Goal: Information Seeking & Learning: Learn about a topic

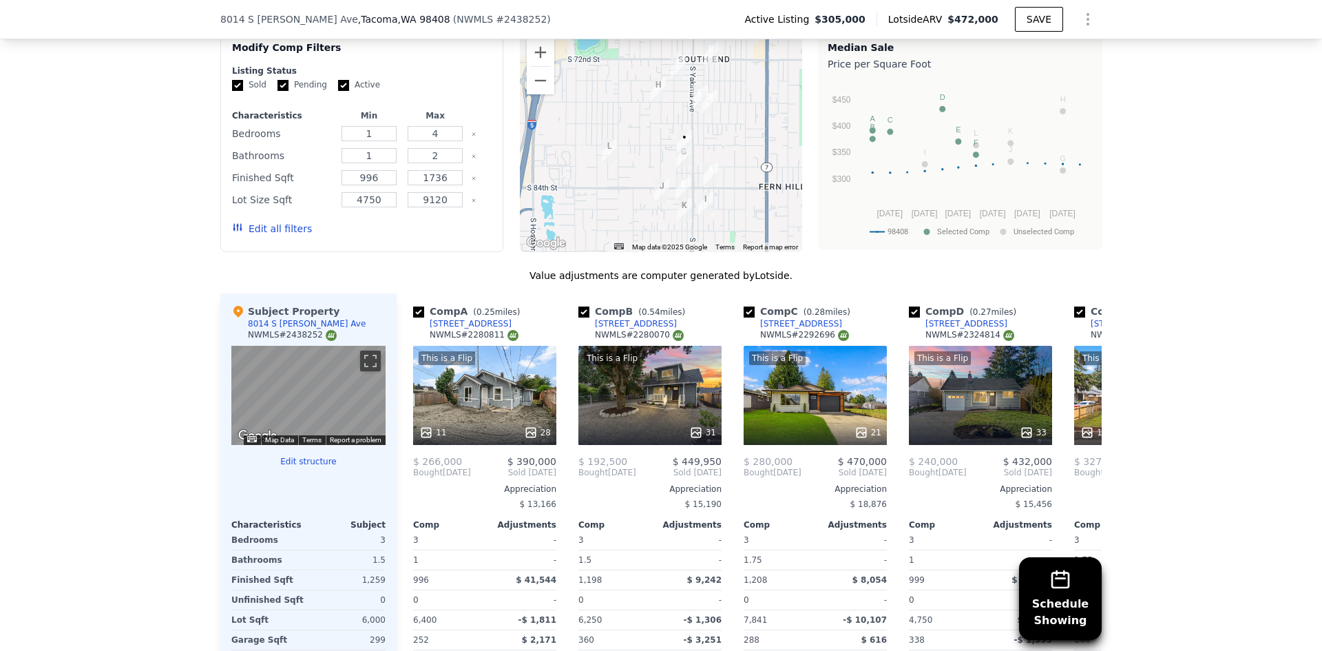
scroll to position [1579, 0]
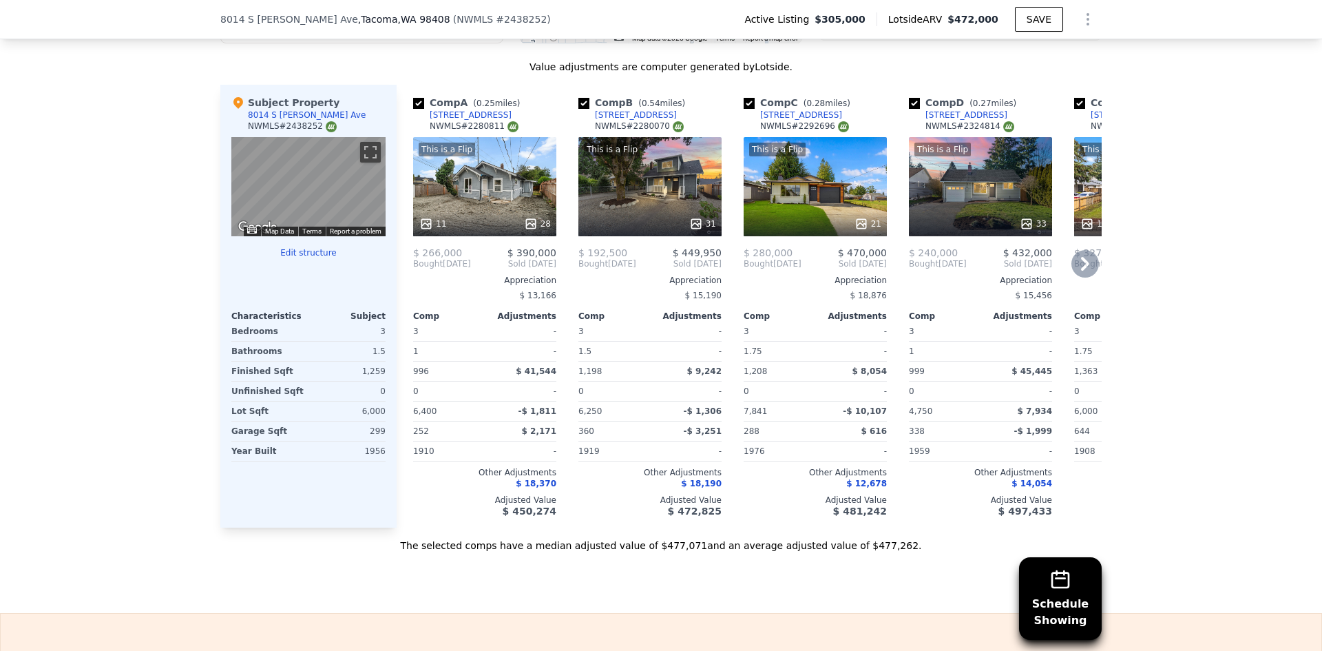
click at [842, 198] on div "This is a Flip 21" at bounding box center [815, 186] width 143 height 99
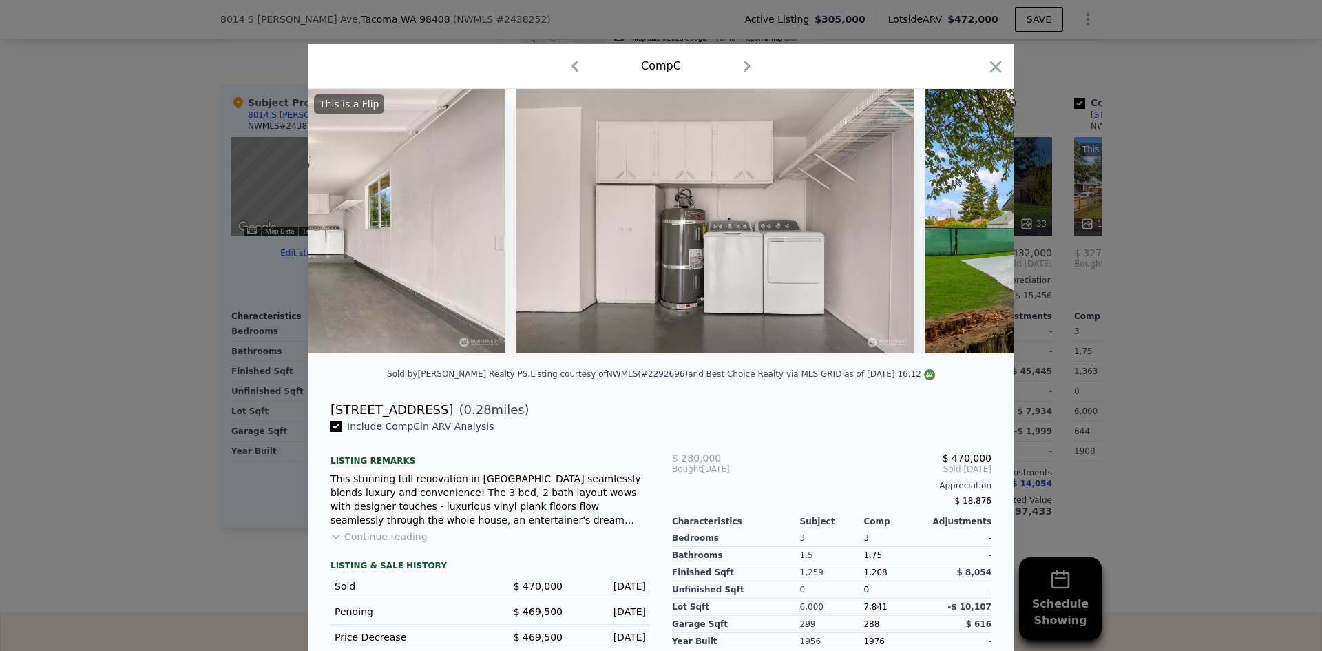
scroll to position [0, 5942]
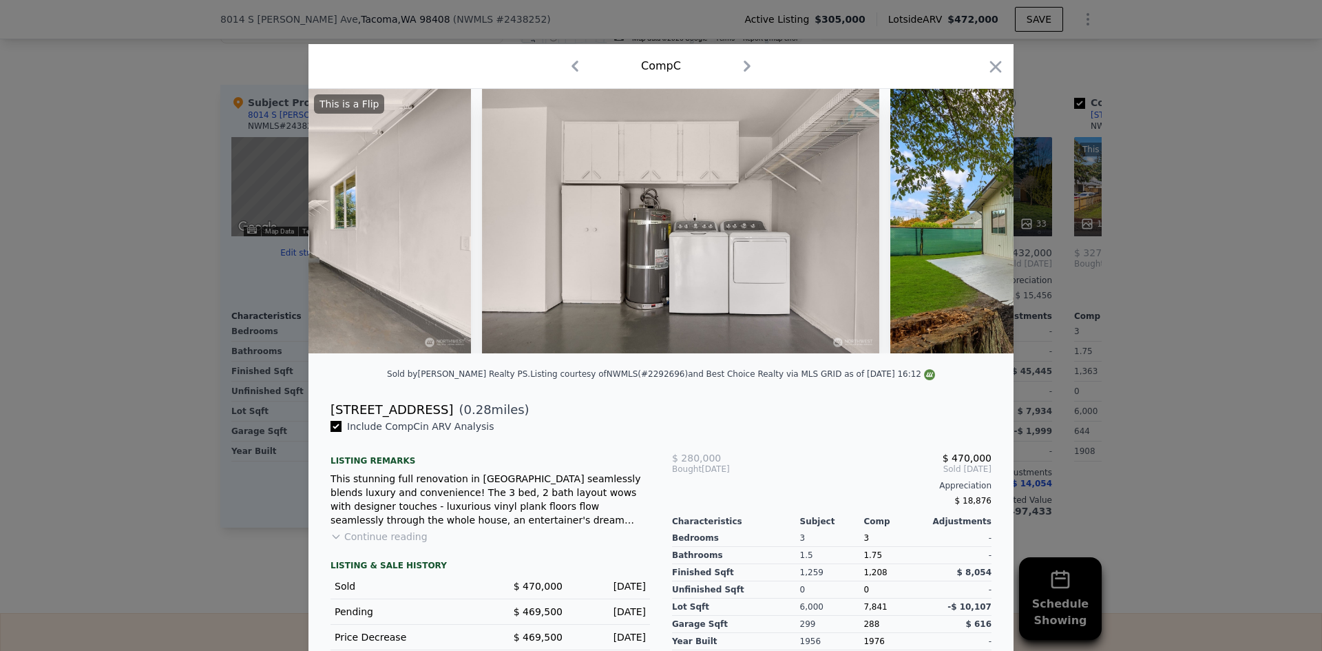
click at [1139, 293] on div at bounding box center [661, 325] width 1322 height 651
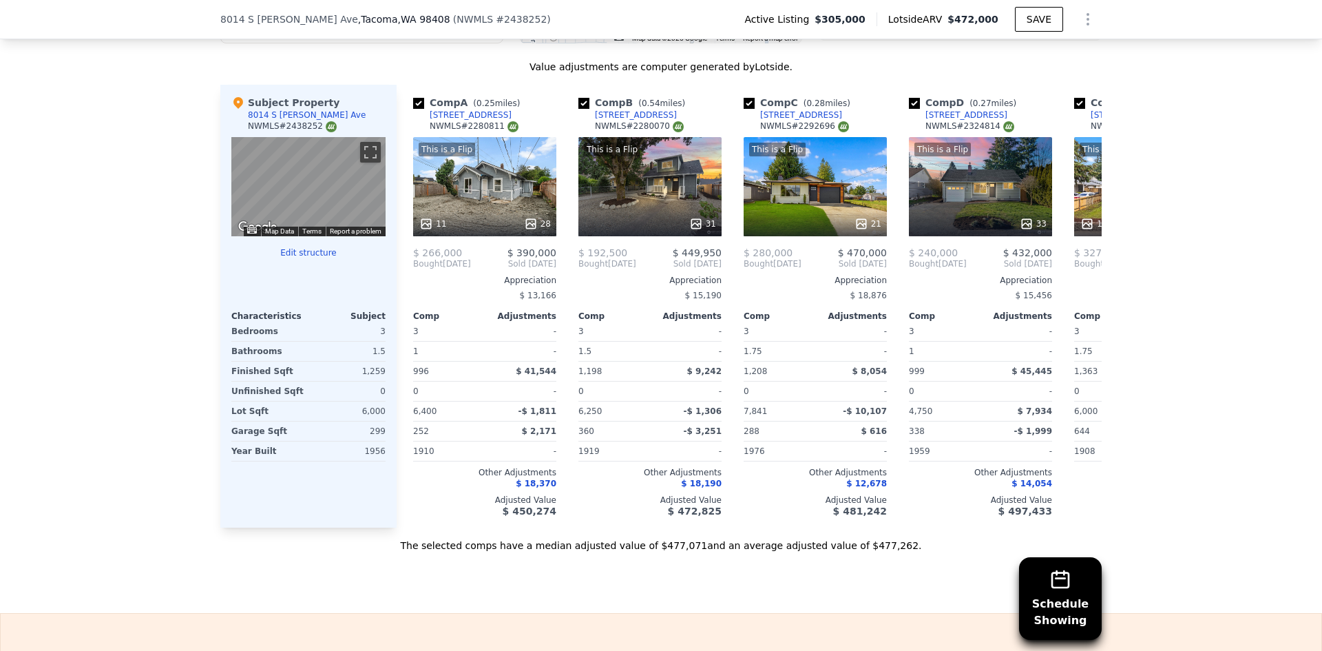
click at [1237, 97] on div "Schedule Showing We found 12 sales that match your search Listings provided by …" at bounding box center [661, 157] width 1322 height 790
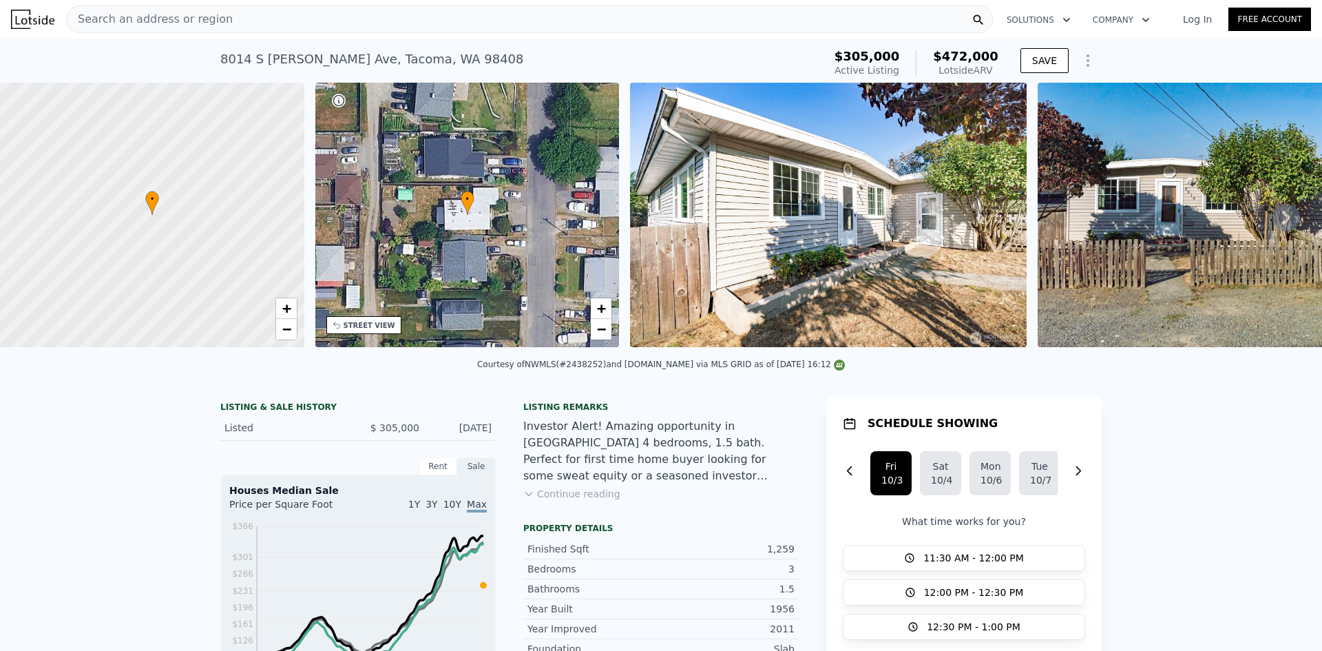
click at [547, 30] on div "Search an address or region" at bounding box center [529, 20] width 927 height 28
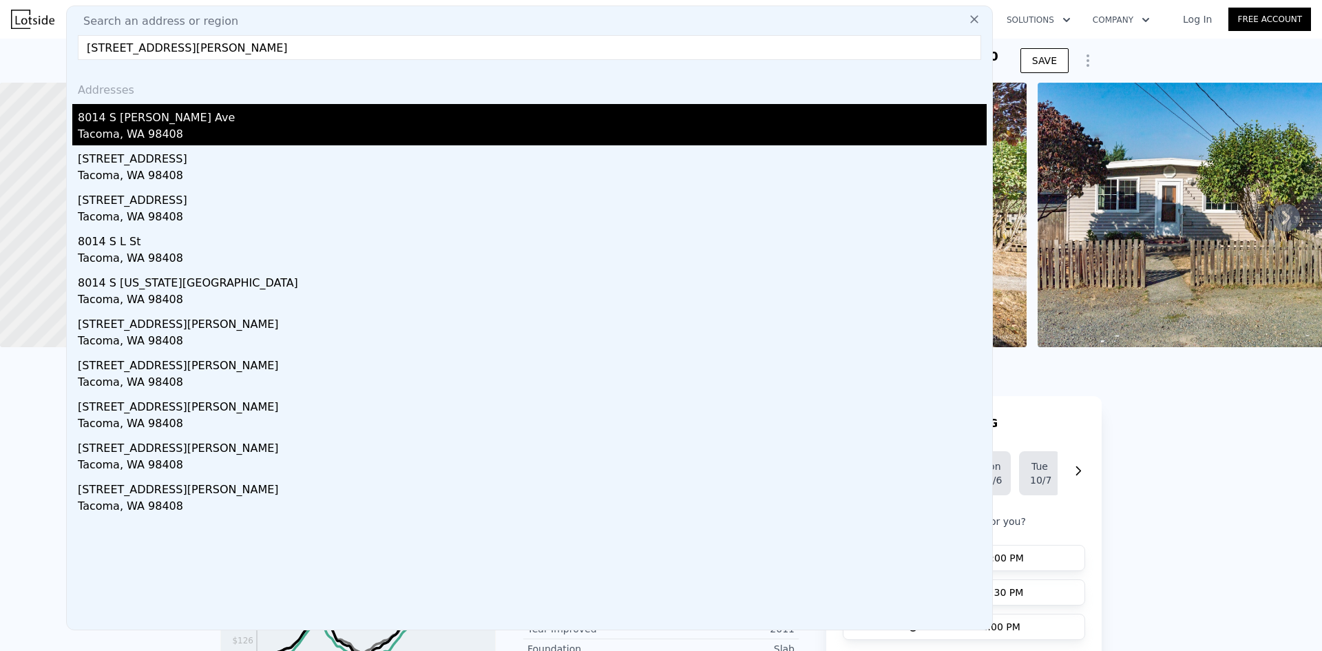
type input "[STREET_ADDRESS][PERSON_NAME]"
click at [288, 124] on div "8014 S [PERSON_NAME] Ave" at bounding box center [532, 115] width 909 height 22
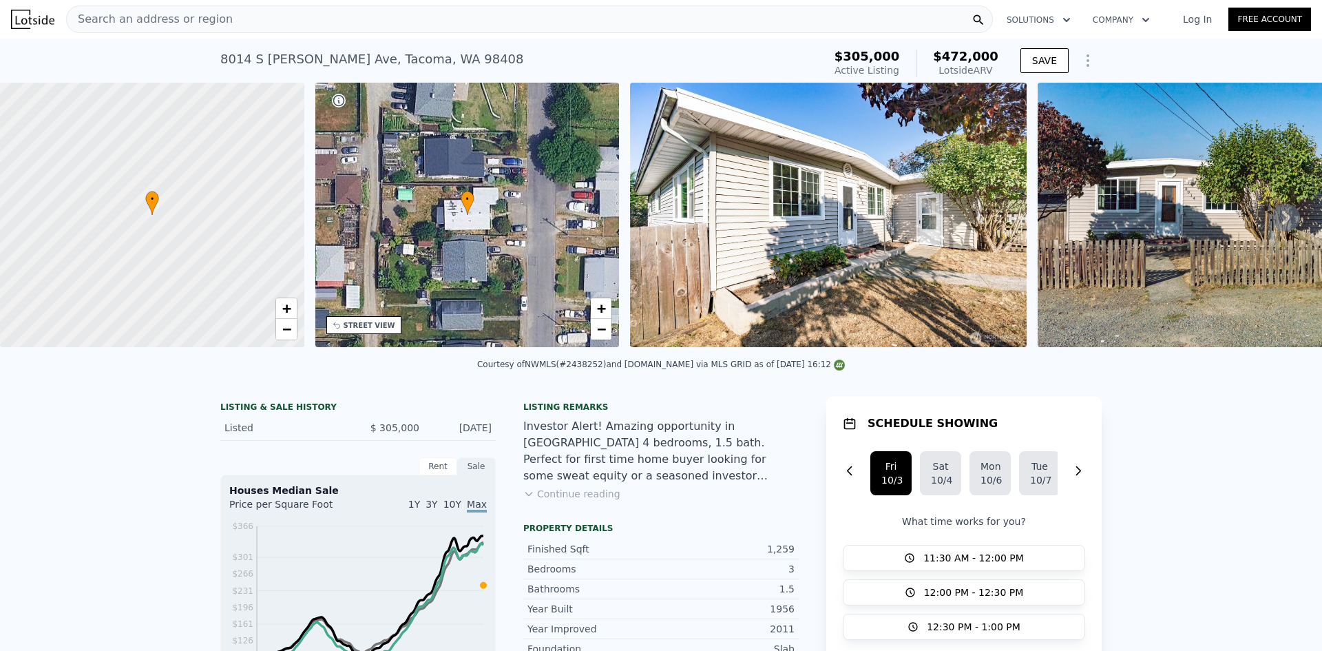
click at [616, 14] on div "Search an address or region" at bounding box center [529, 20] width 927 height 28
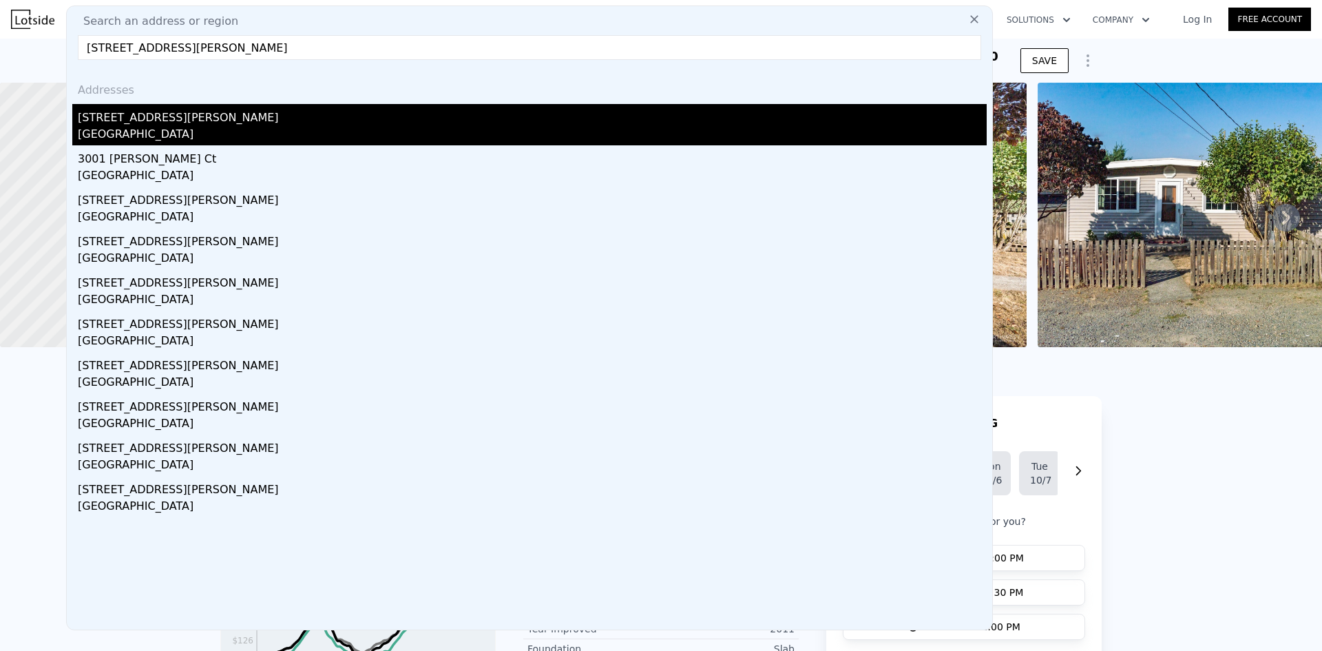
type input "[STREET_ADDRESS][PERSON_NAME]"
click at [315, 118] on div "[STREET_ADDRESS][PERSON_NAME]" at bounding box center [532, 115] width 909 height 22
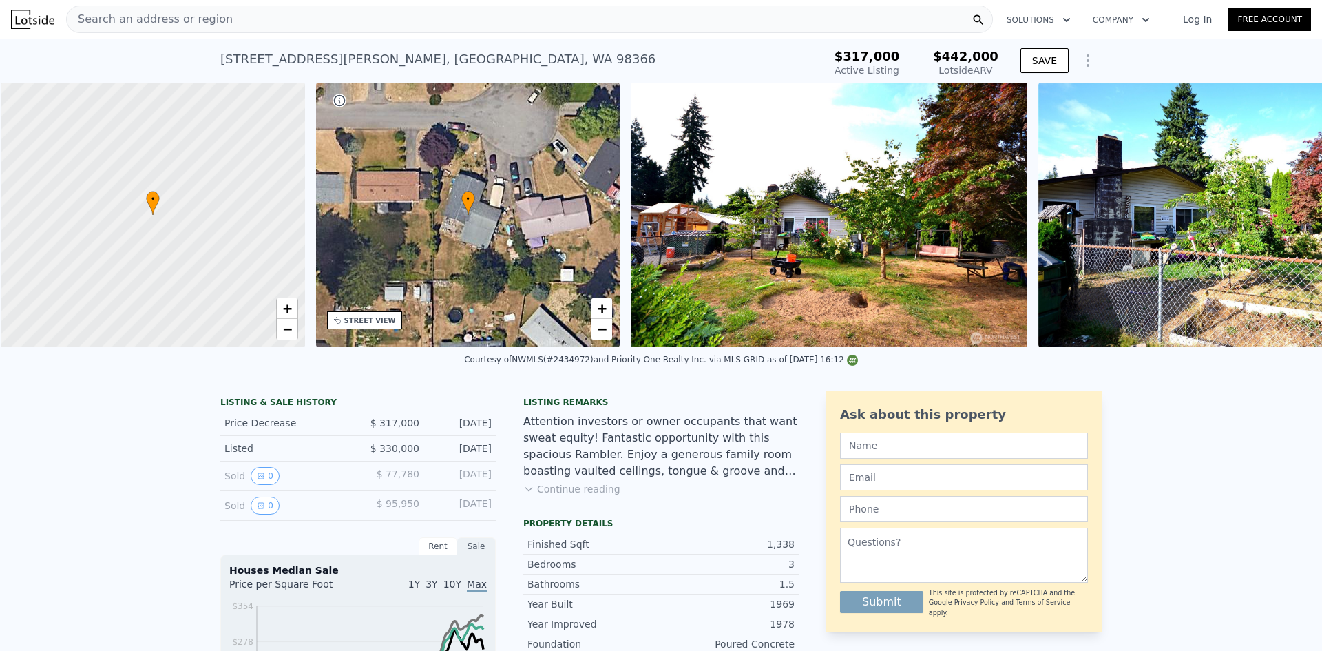
scroll to position [0, 6]
click at [605, 479] on div "Attention investors or owner occupants that want sweat equity! Fantastic opport…" at bounding box center [660, 446] width 275 height 66
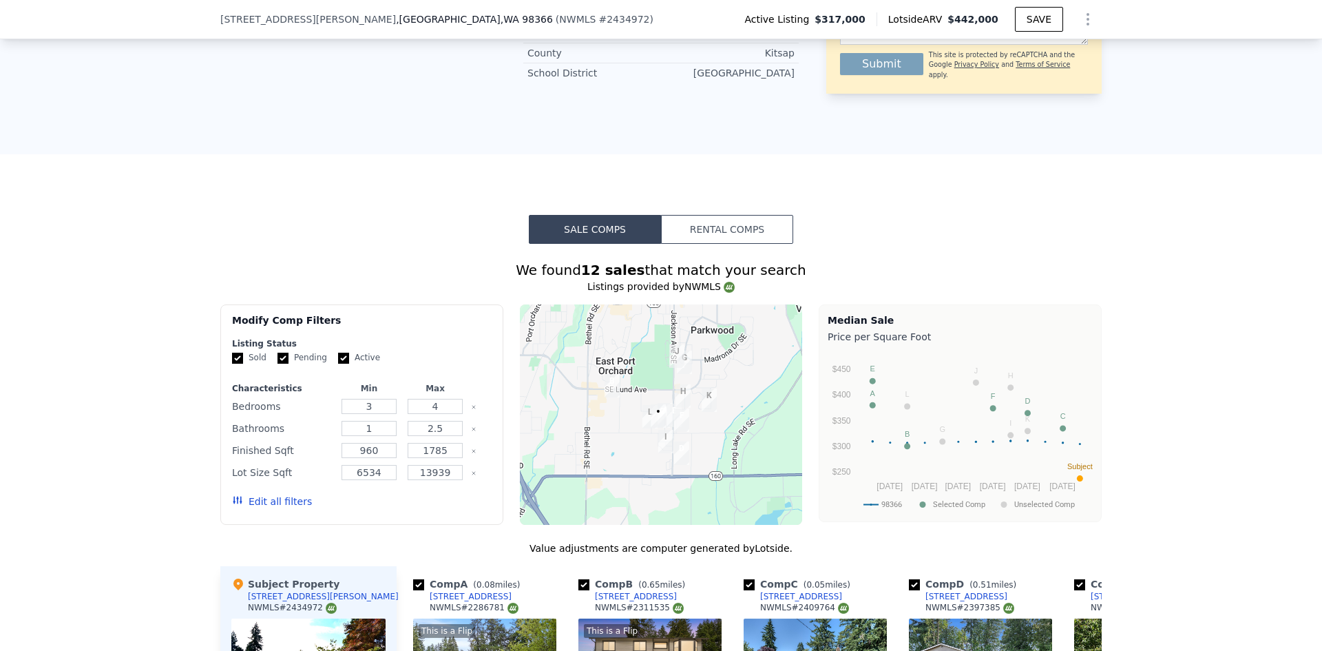
scroll to position [1303, 0]
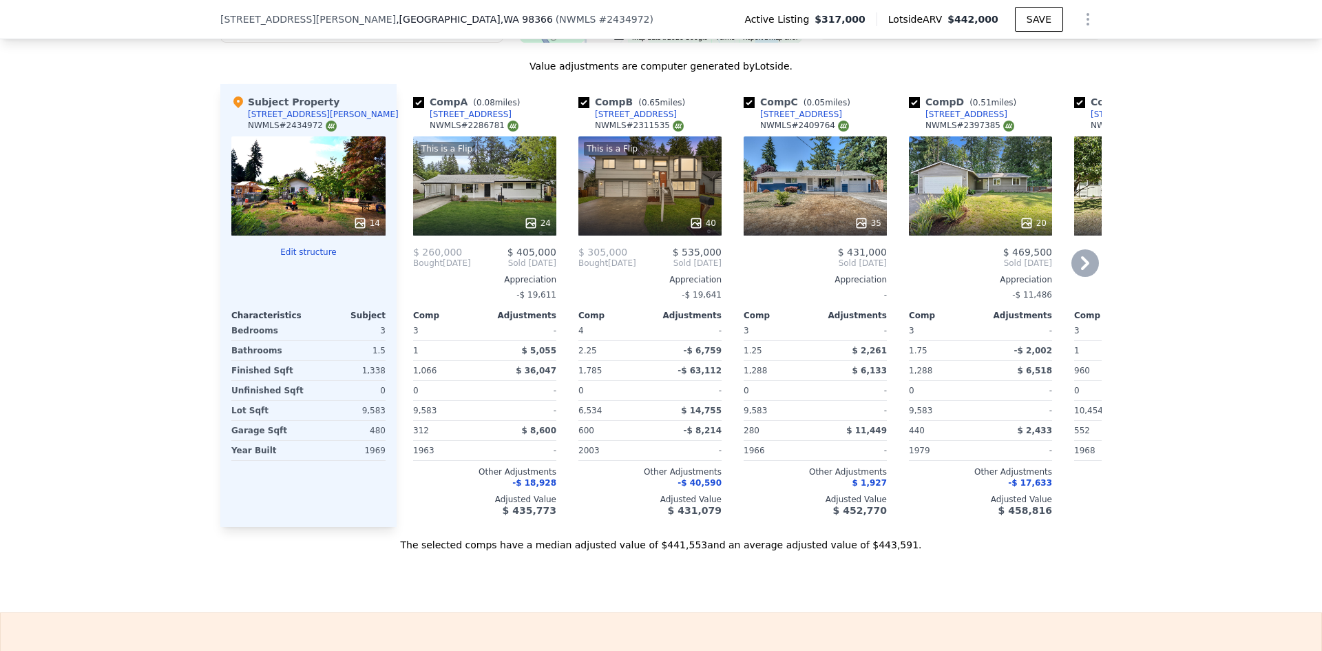
click at [819, 222] on div at bounding box center [815, 223] width 143 height 25
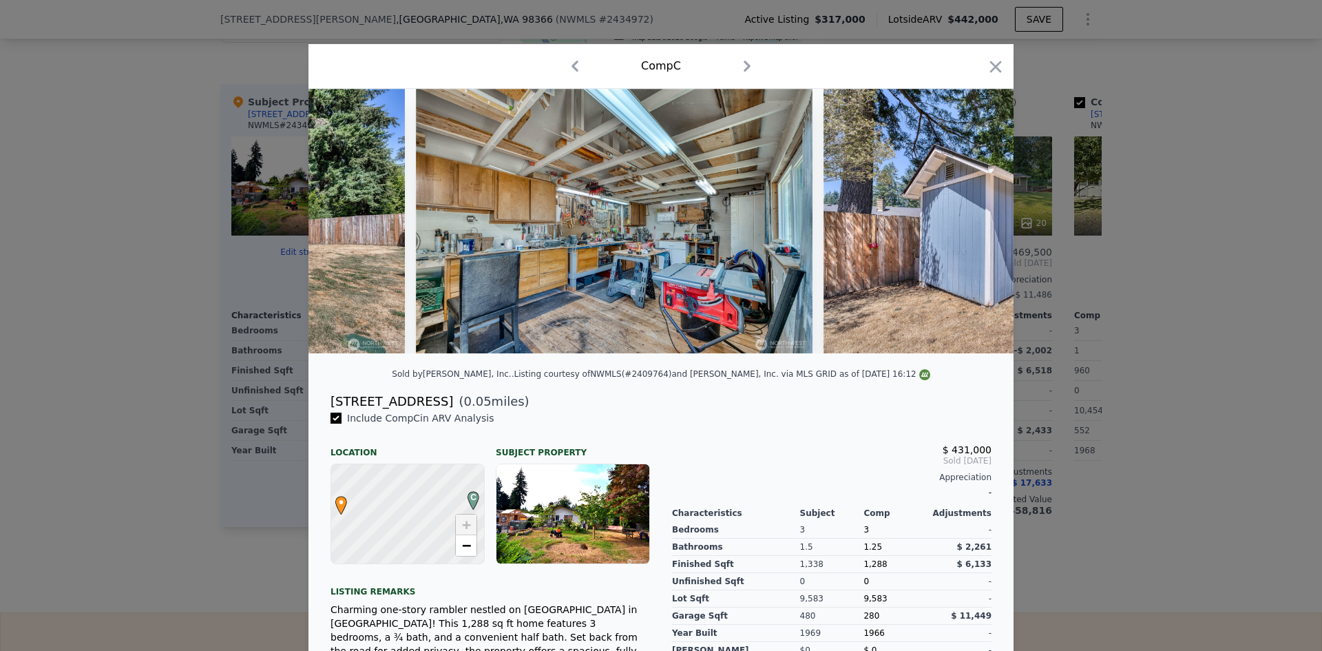
scroll to position [0, 13250]
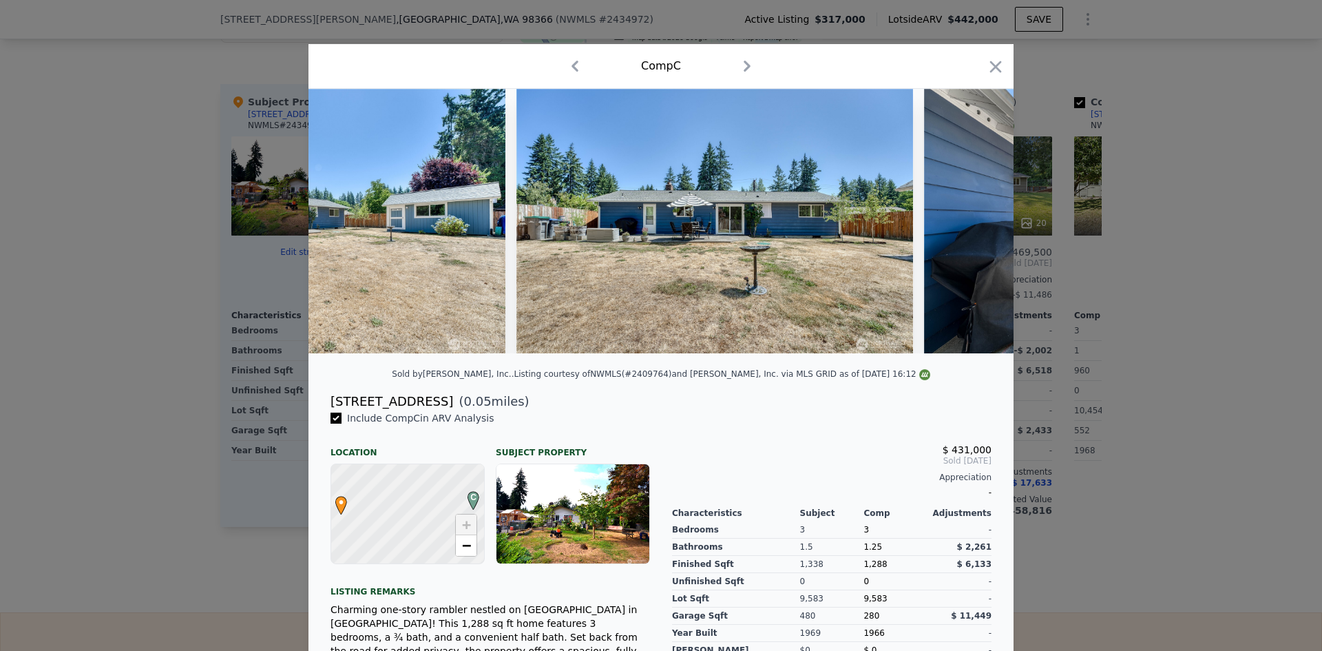
click at [1159, 371] on div at bounding box center [661, 325] width 1322 height 651
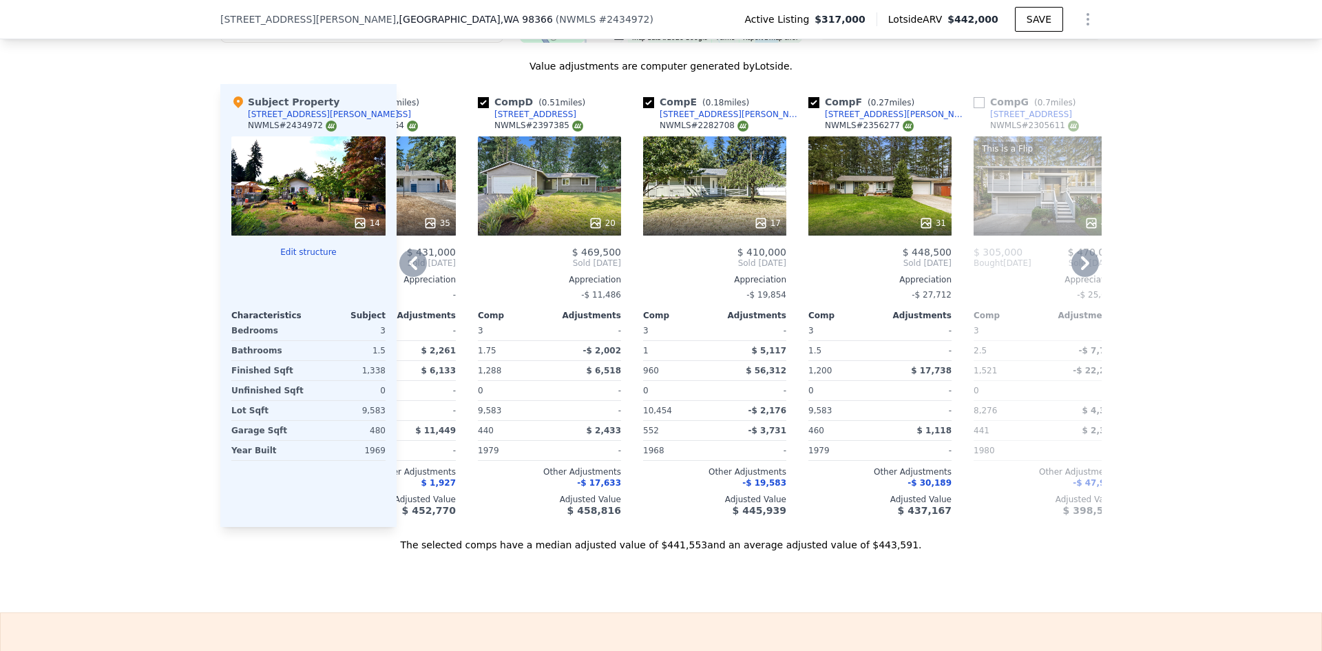
scroll to position [0, 433]
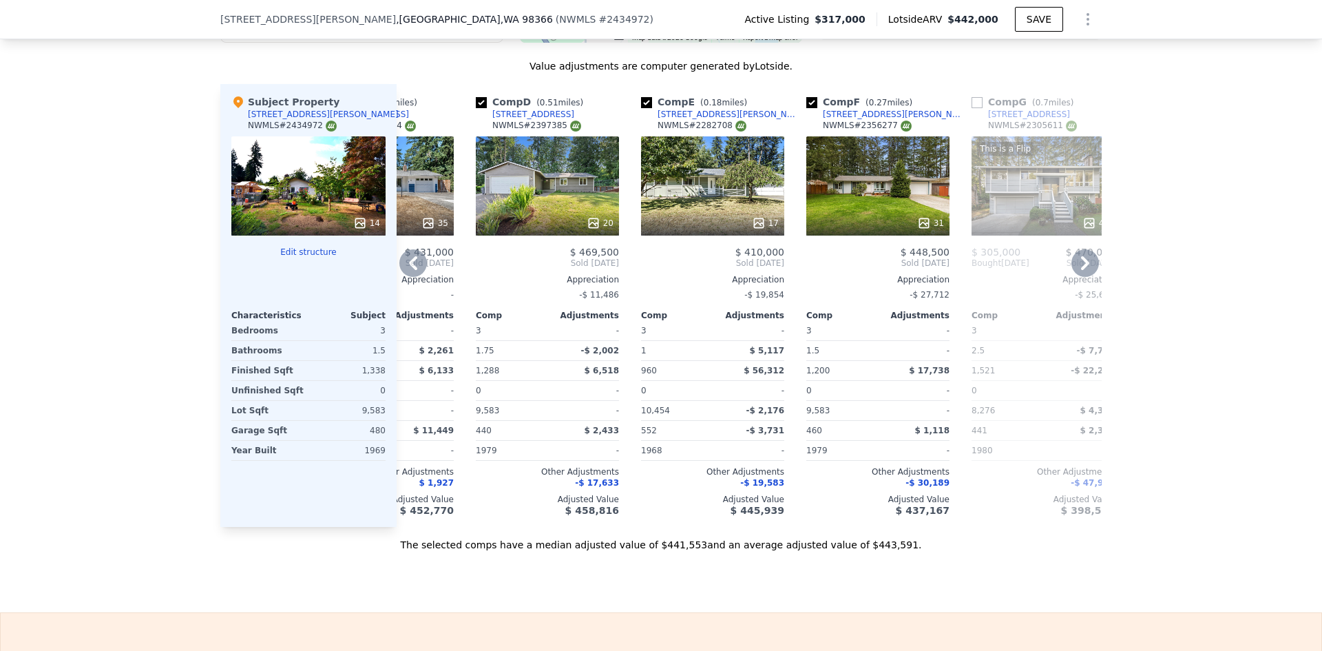
click at [559, 188] on div "20" at bounding box center [547, 185] width 143 height 99
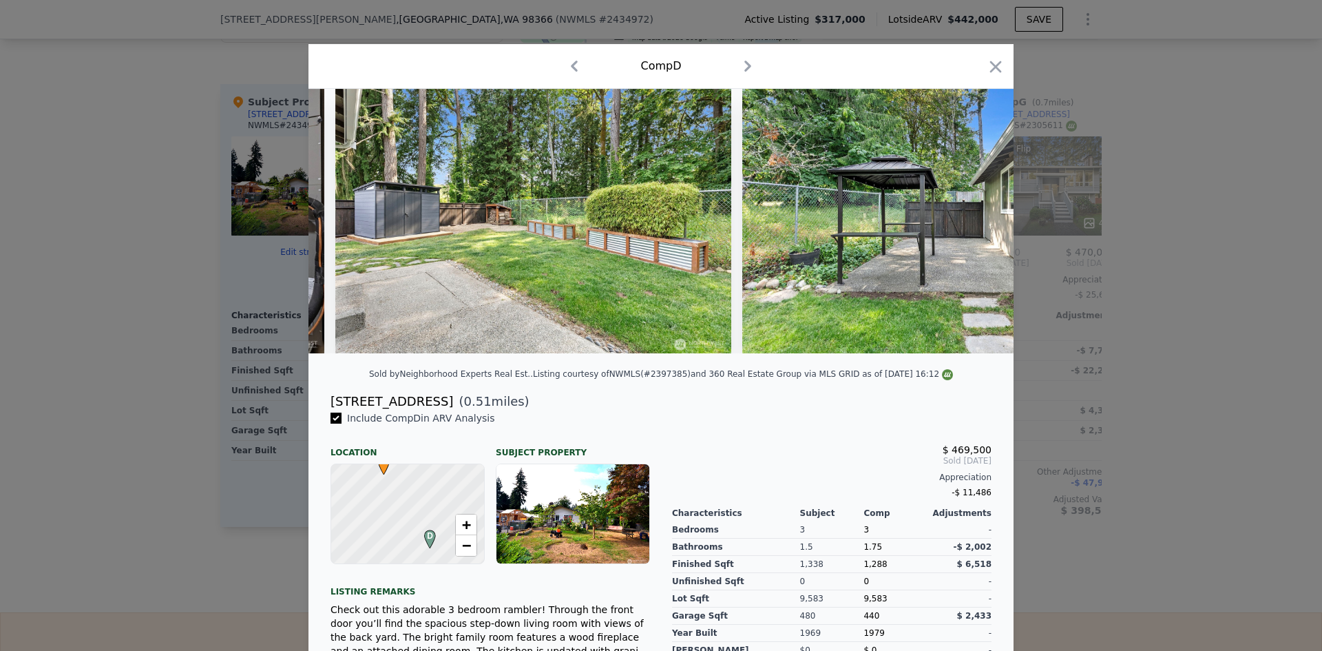
scroll to position [0, 7150]
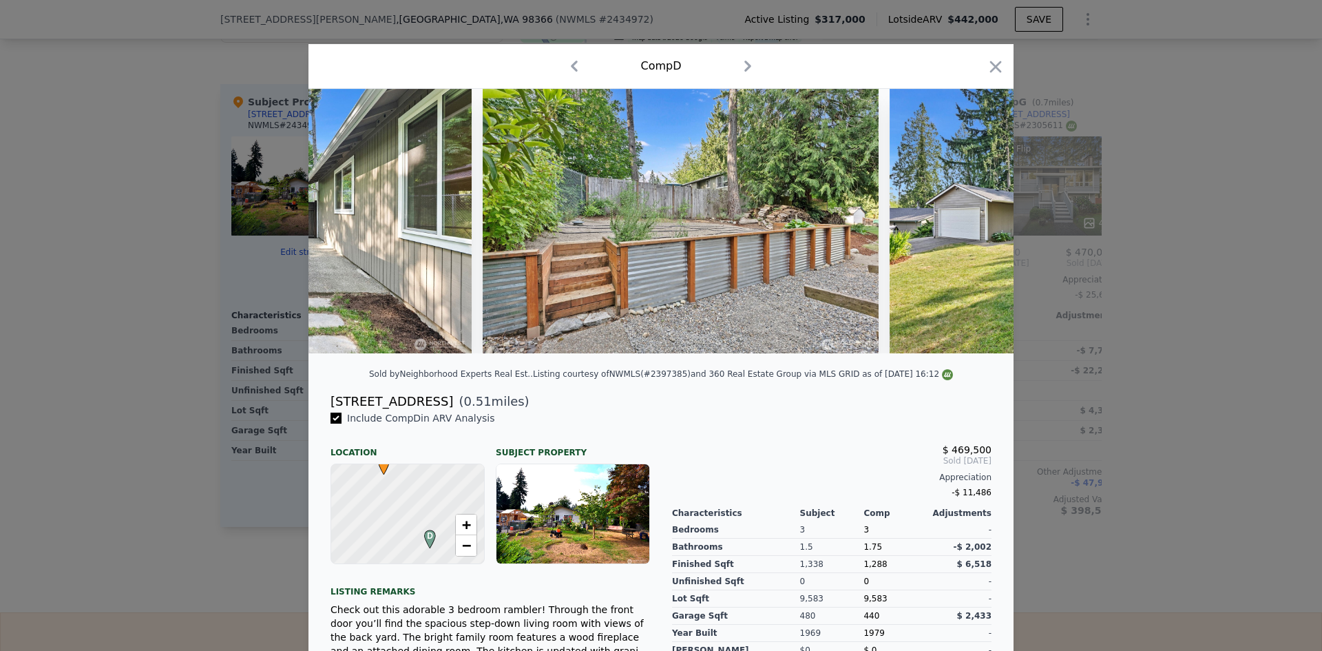
click at [1169, 378] on div at bounding box center [661, 325] width 1322 height 651
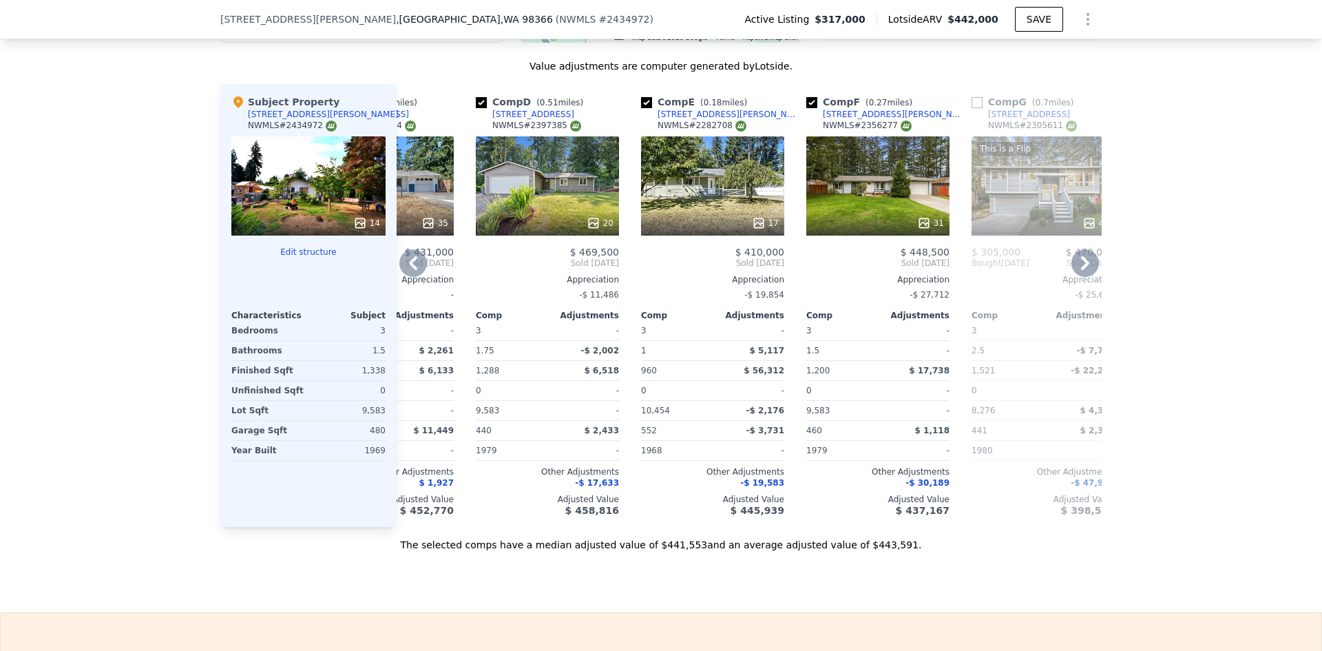
click at [859, 204] on div "31" at bounding box center [877, 185] width 143 height 99
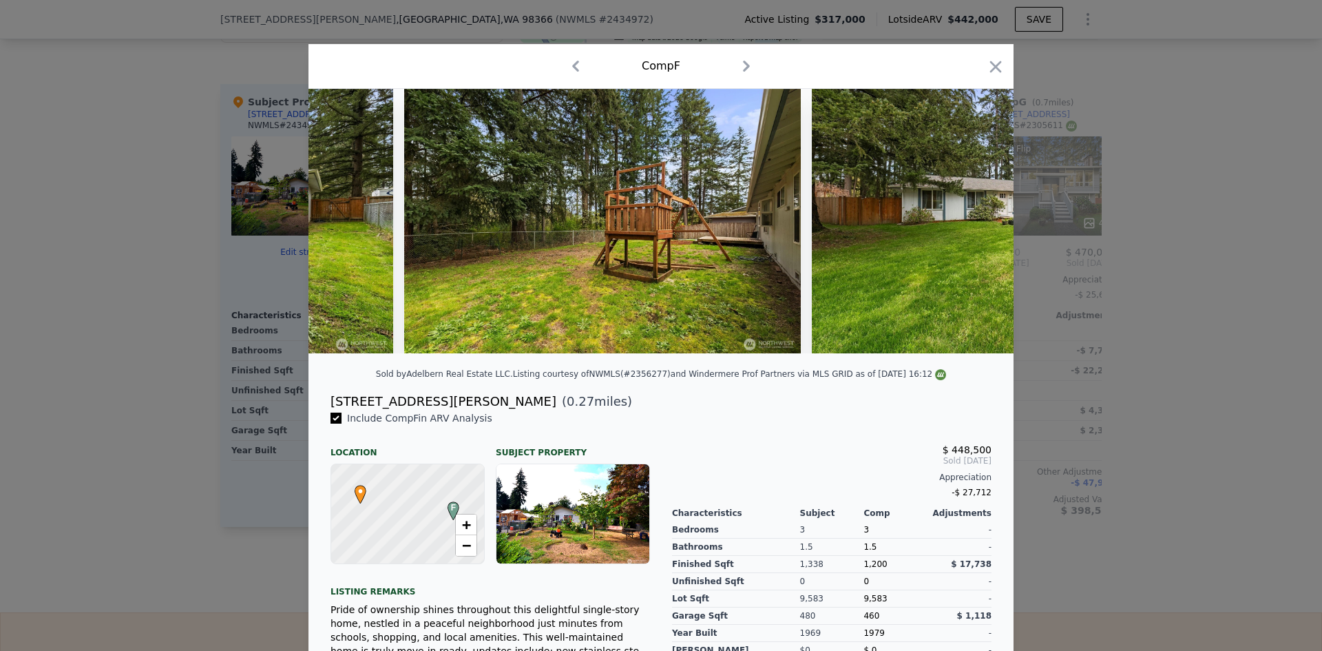
scroll to position [0, 11792]
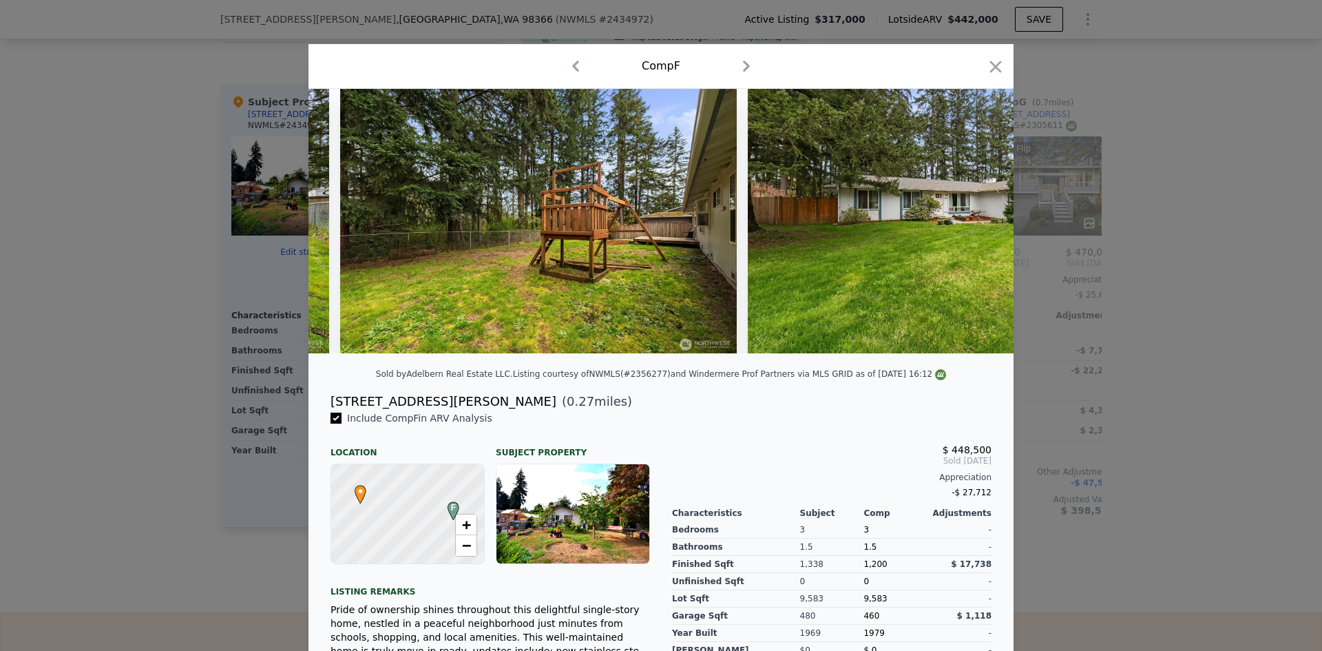
click at [1170, 370] on div at bounding box center [661, 325] width 1322 height 651
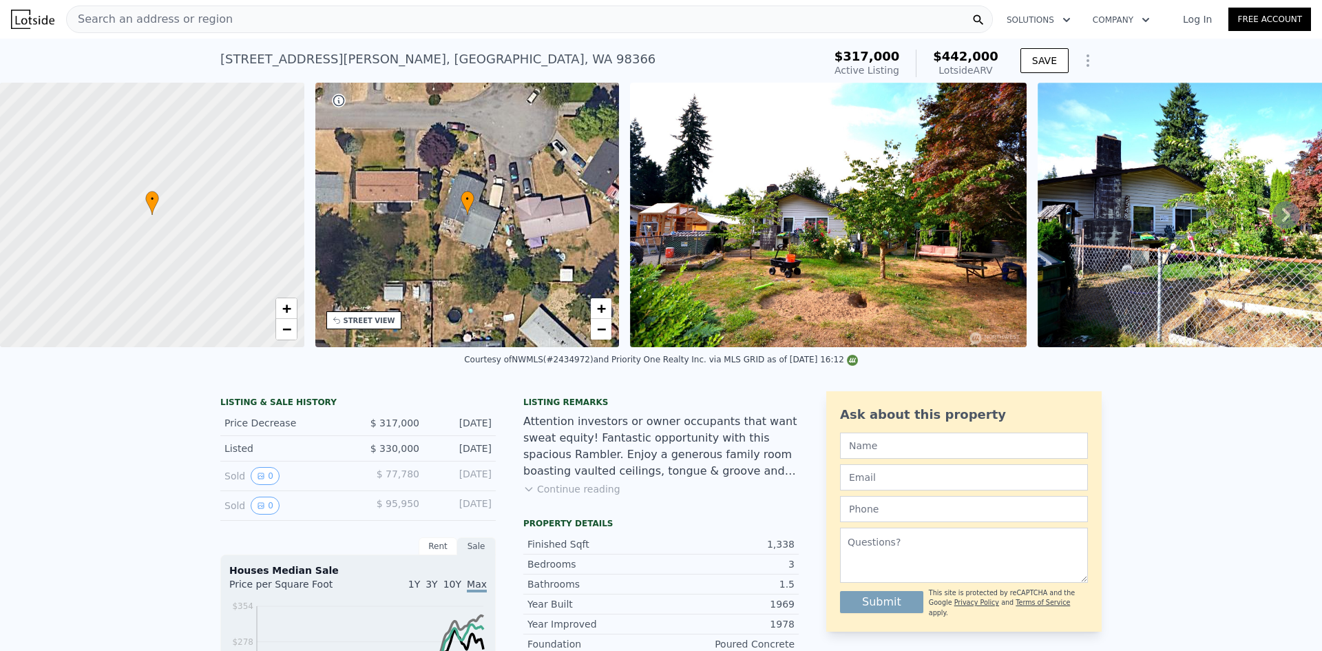
click at [395, 19] on div "Search an address or region" at bounding box center [529, 20] width 927 height 28
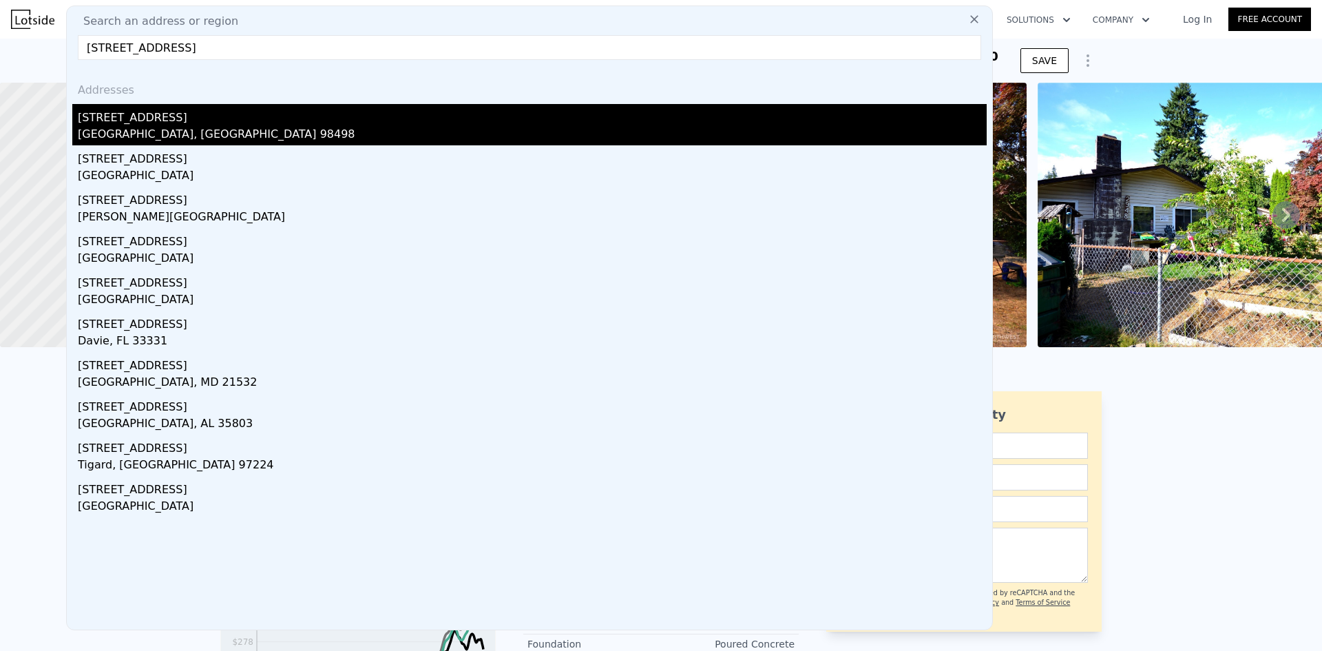
type input "[STREET_ADDRESS]"
click at [371, 121] on div "[STREET_ADDRESS]" at bounding box center [532, 115] width 909 height 22
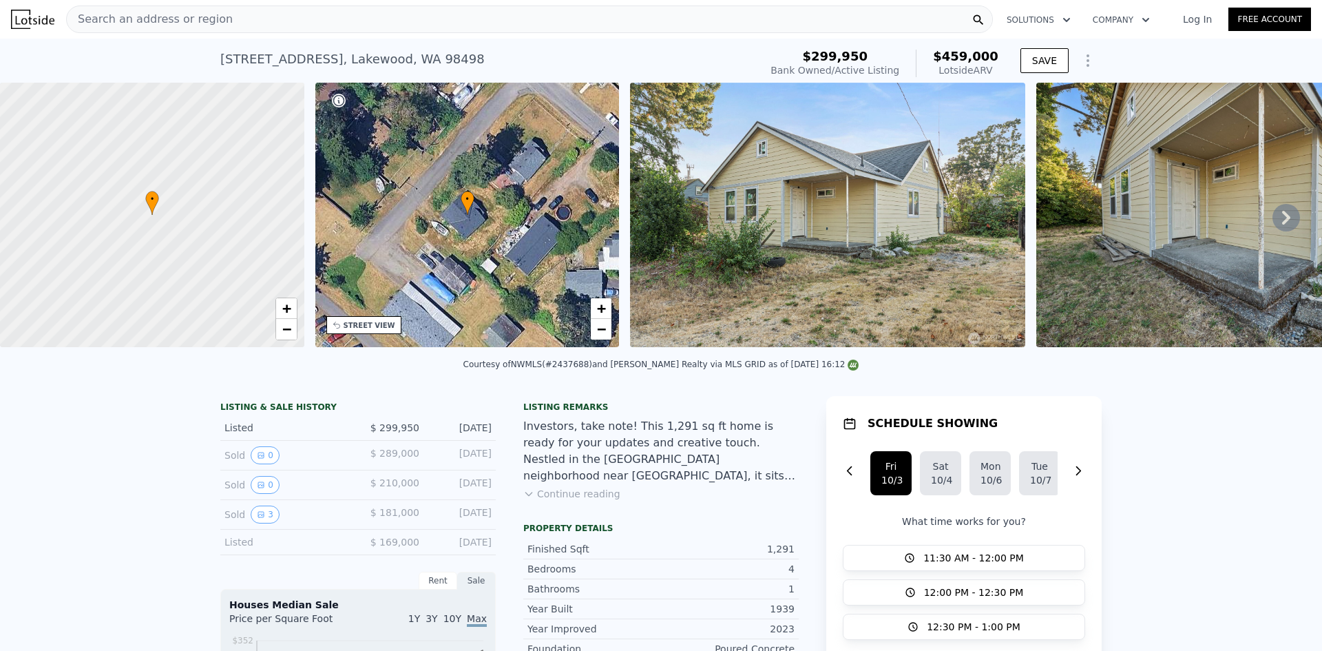
click at [1281, 224] on icon at bounding box center [1286, 218] width 28 height 28
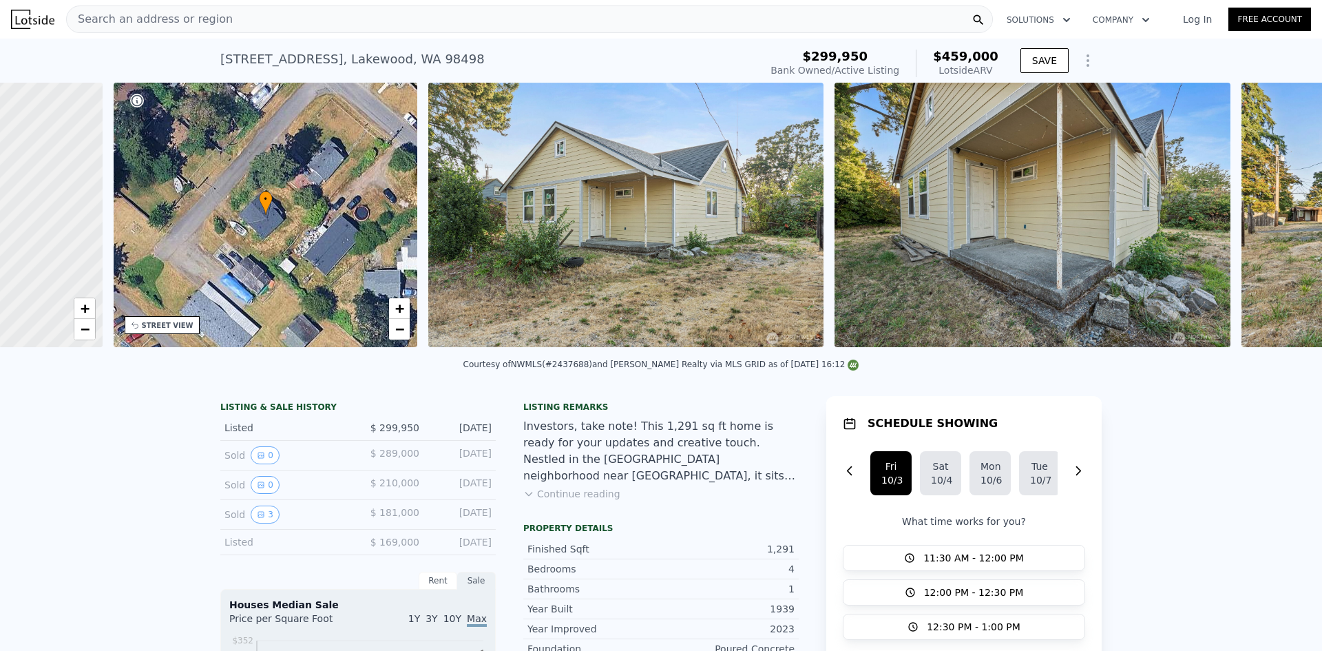
click at [1281, 224] on div "• + − • + − STREET VIEW Loading... SATELLITE VIEW" at bounding box center [661, 217] width 1322 height 269
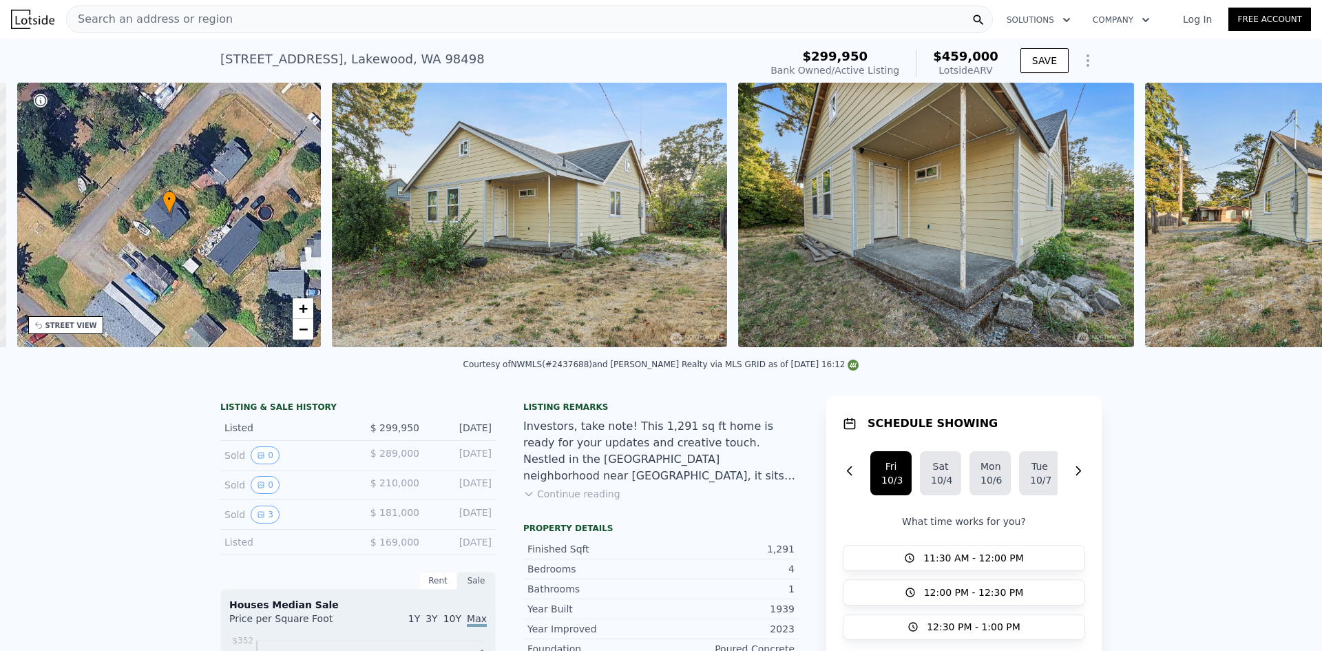
click at [1281, 224] on img at bounding box center [1343, 215] width 396 height 264
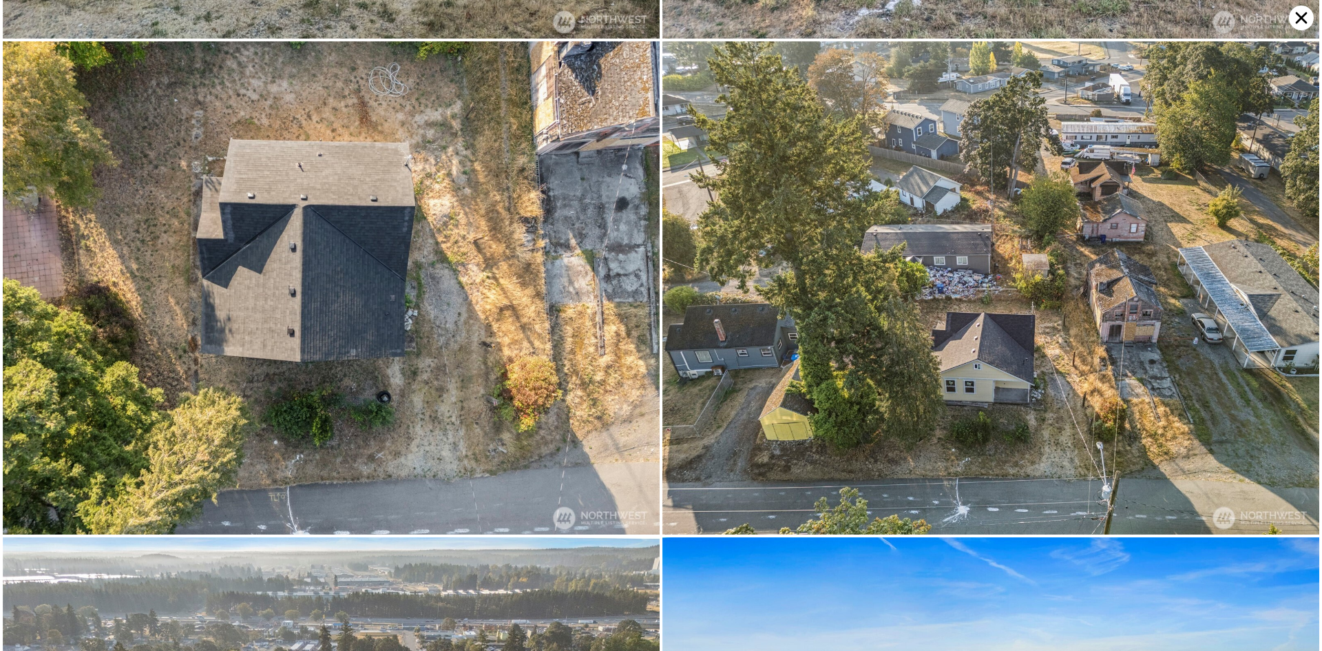
scroll to position [4873, 0]
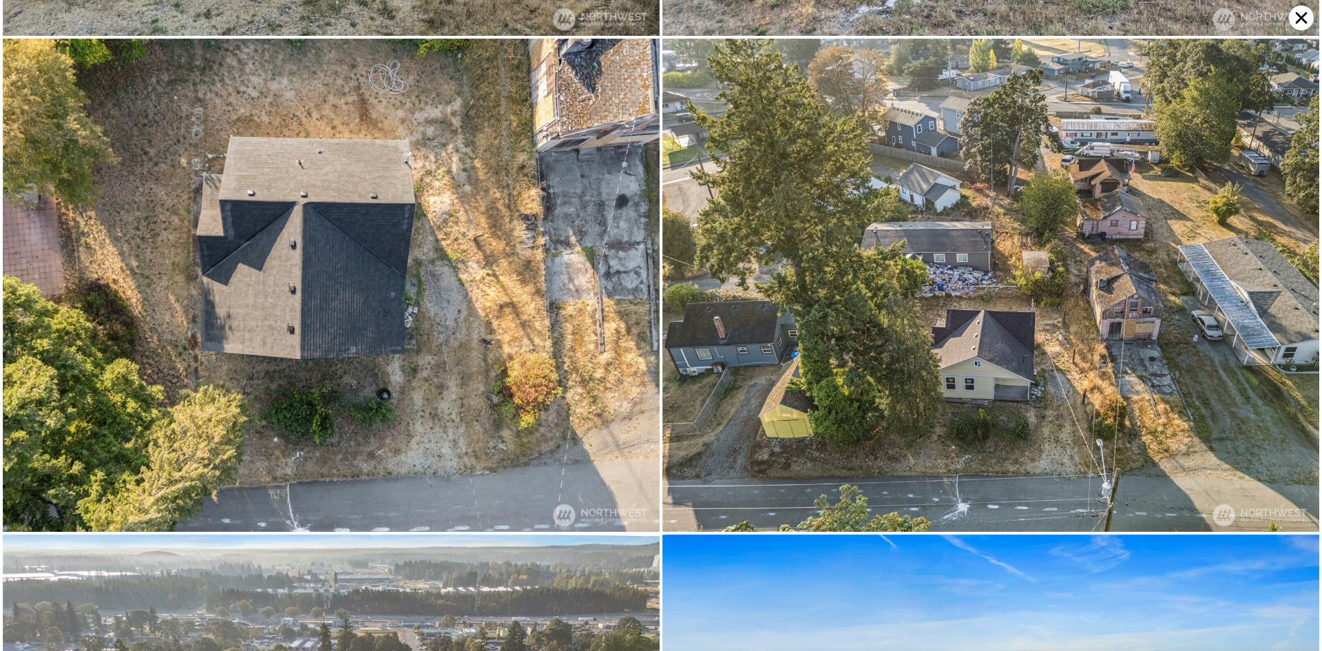
click at [1299, 21] on icon at bounding box center [1302, 18] width 12 height 12
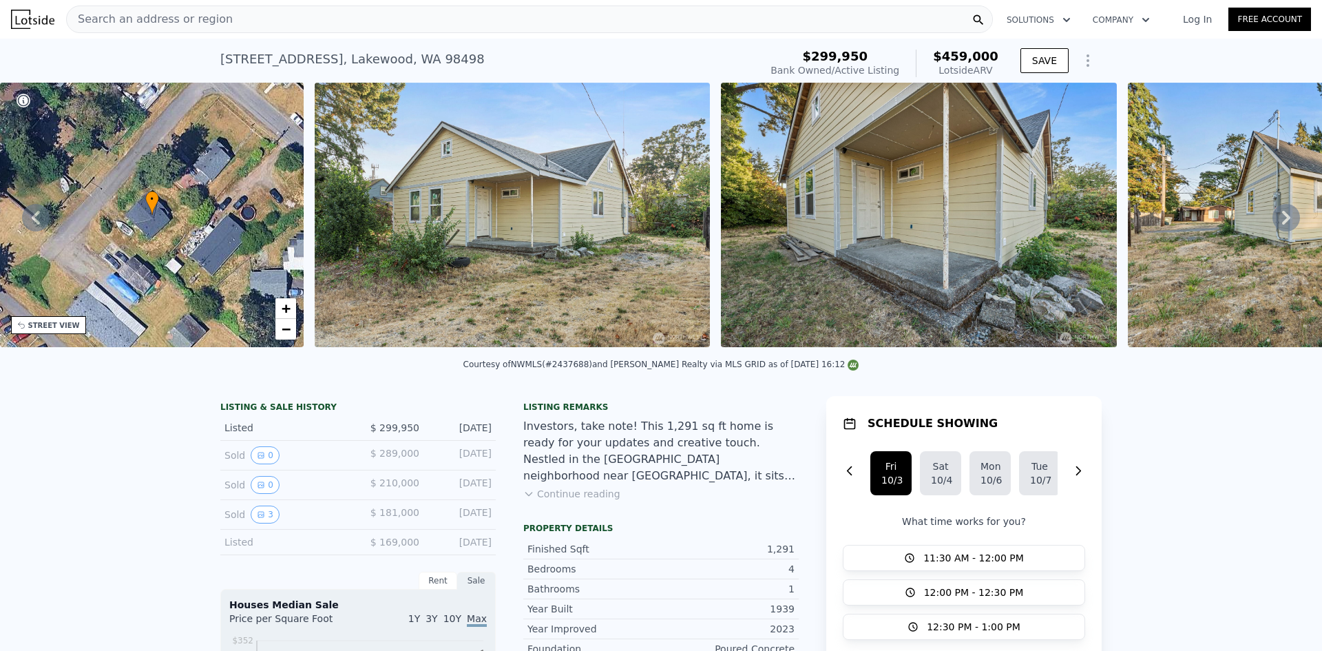
click at [1282, 222] on icon at bounding box center [1286, 218] width 8 height 14
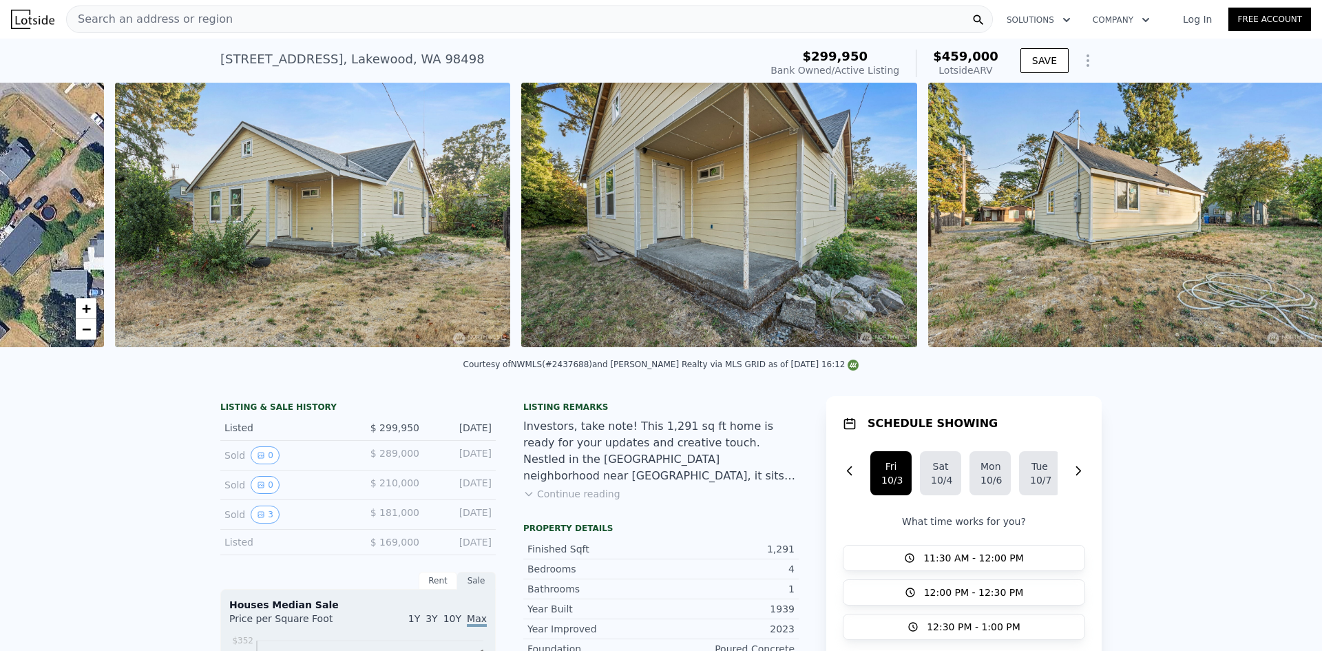
click at [1278, 222] on img at bounding box center [1126, 215] width 396 height 264
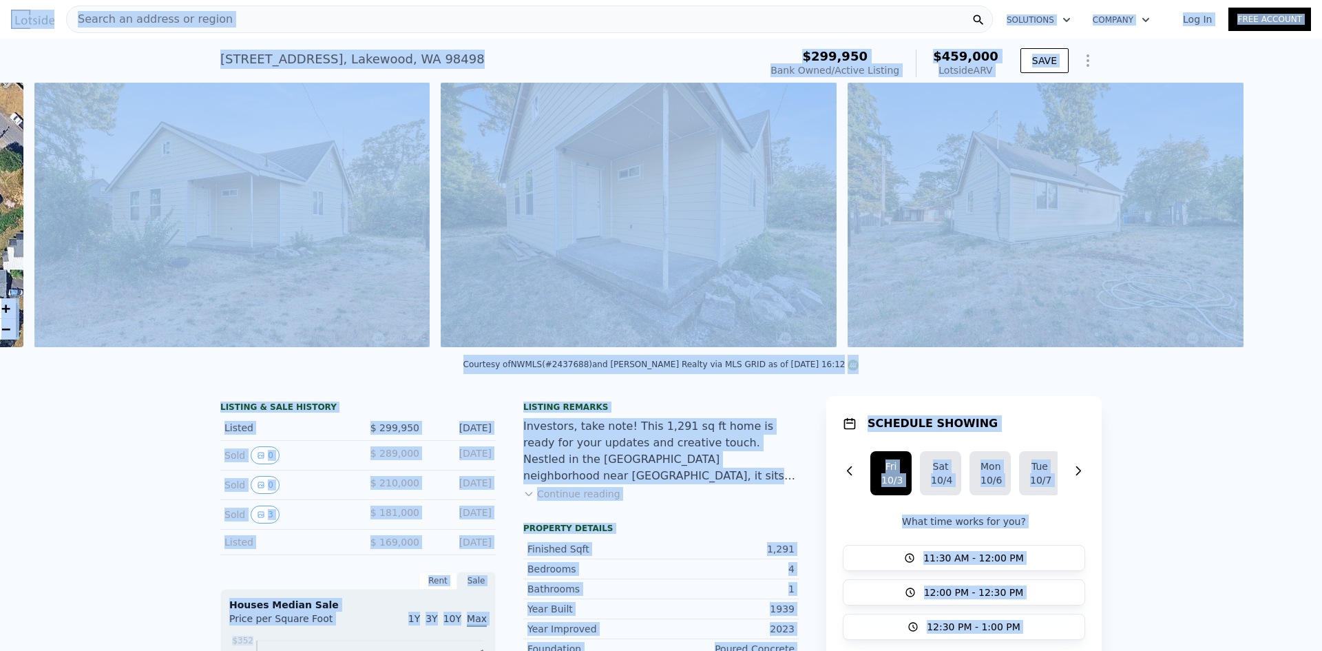
scroll to position [0, 630]
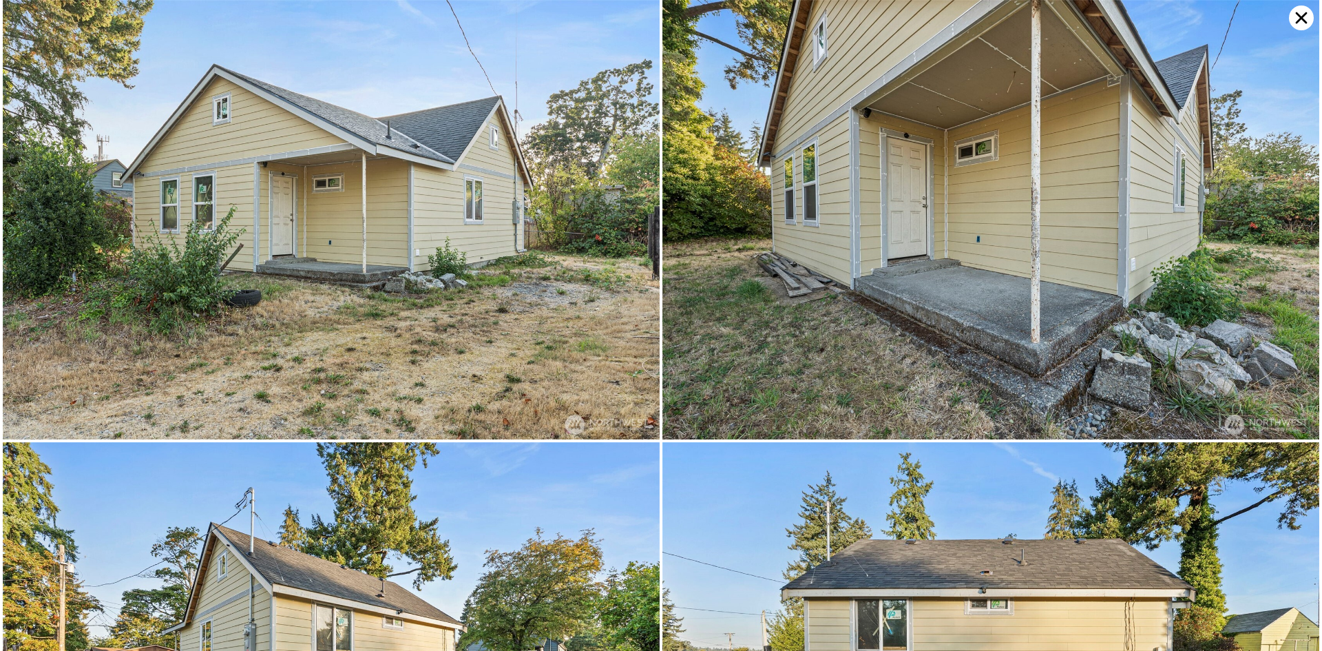
click at [1278, 442] on img at bounding box center [990, 661] width 657 height 439
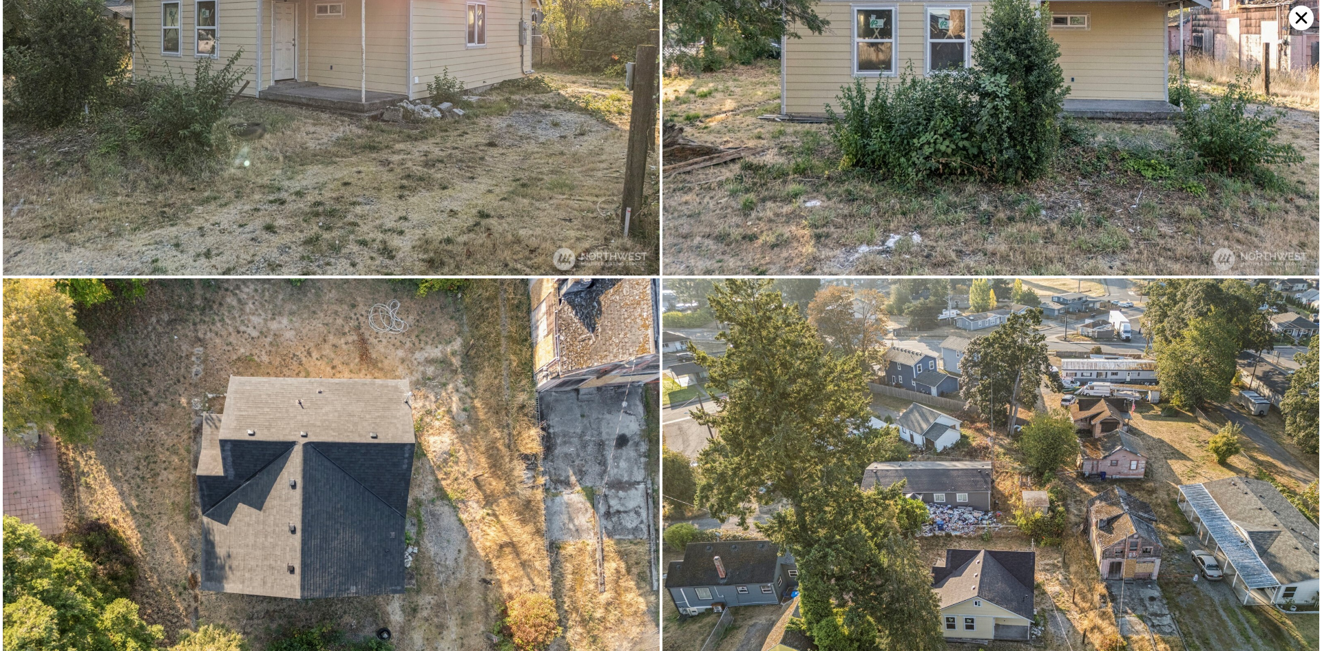
scroll to position [4873, 0]
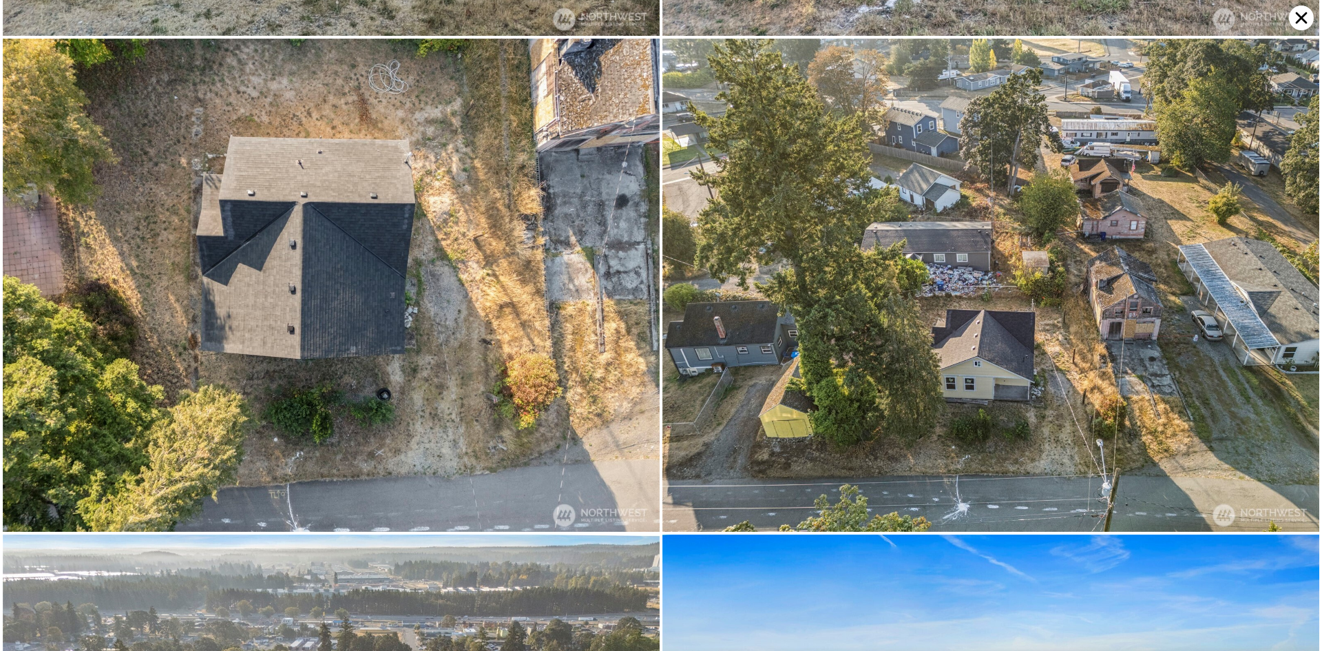
click at [989, 211] on img at bounding box center [990, 285] width 657 height 493
click at [981, 234] on img at bounding box center [990, 285] width 657 height 493
click at [980, 234] on img at bounding box center [990, 285] width 657 height 493
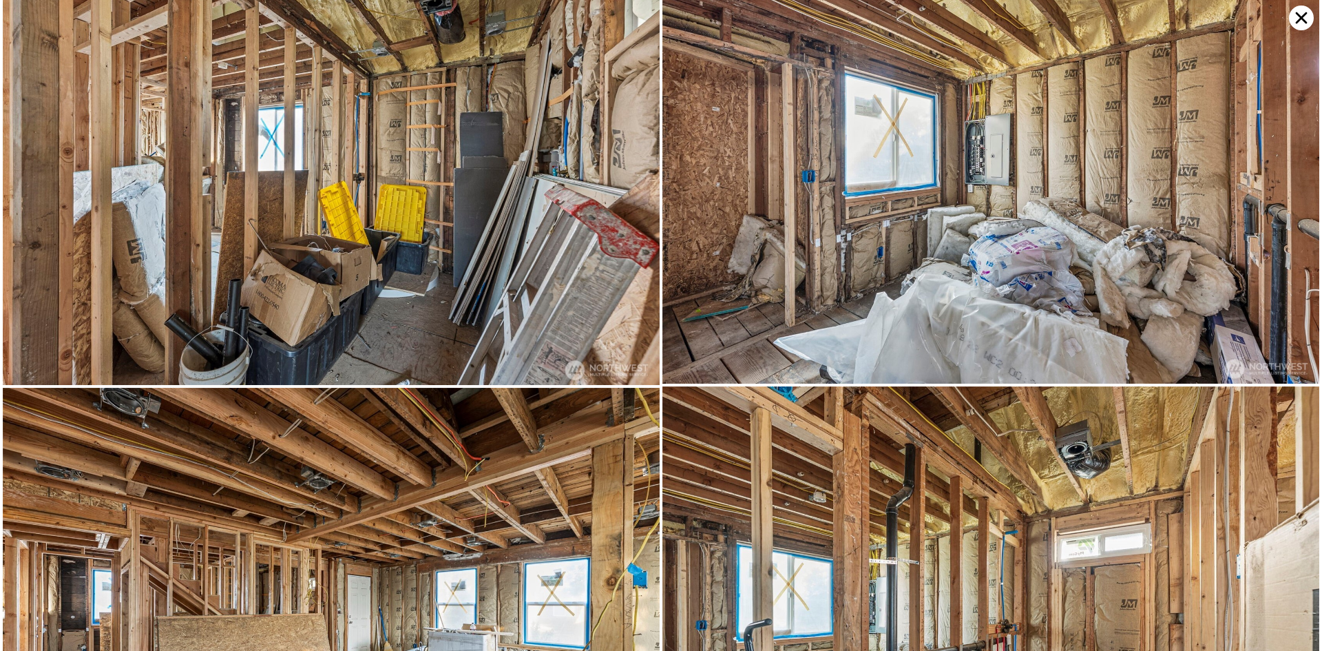
scroll to position [1753, 0]
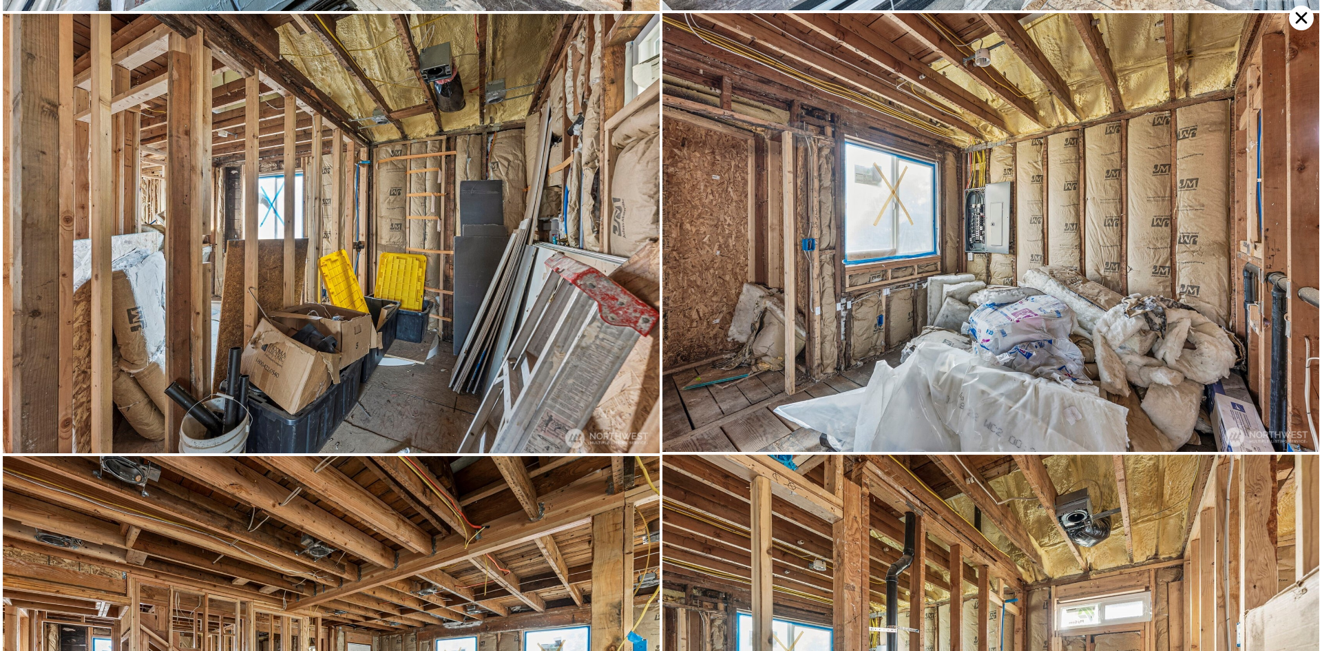
click at [1298, 19] on icon at bounding box center [1301, 18] width 25 height 25
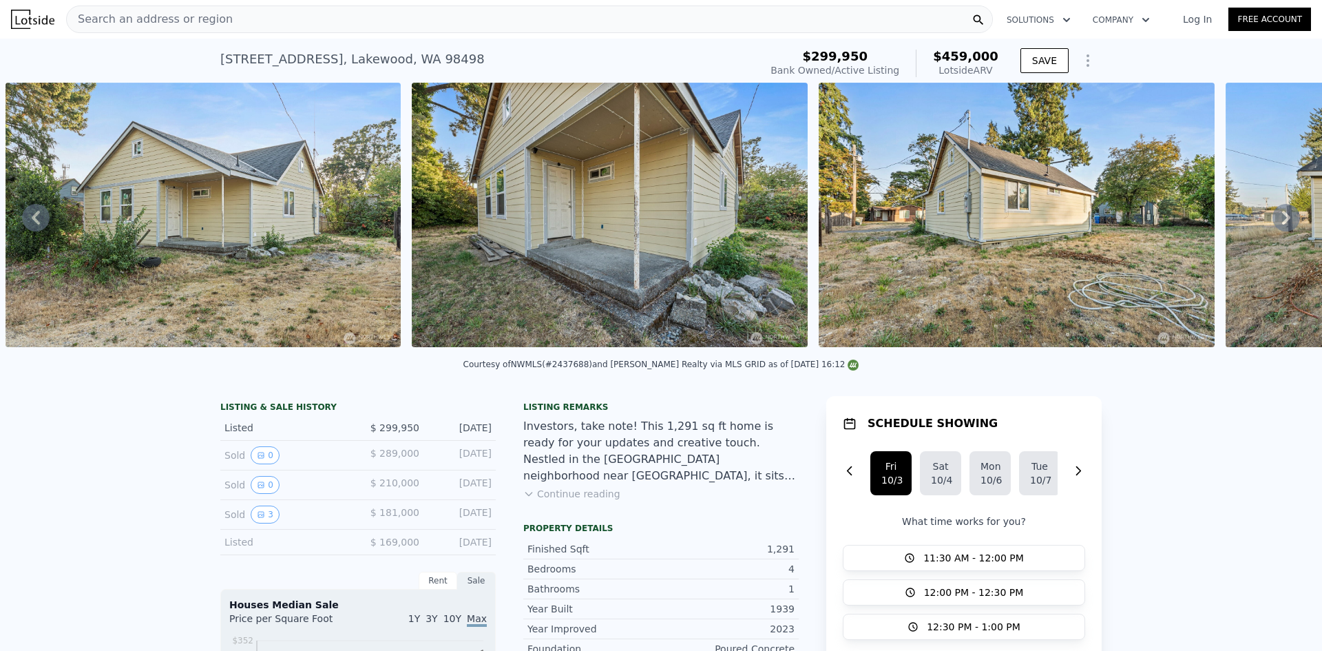
click at [630, 21] on div "Search an address or region" at bounding box center [529, 20] width 927 height 28
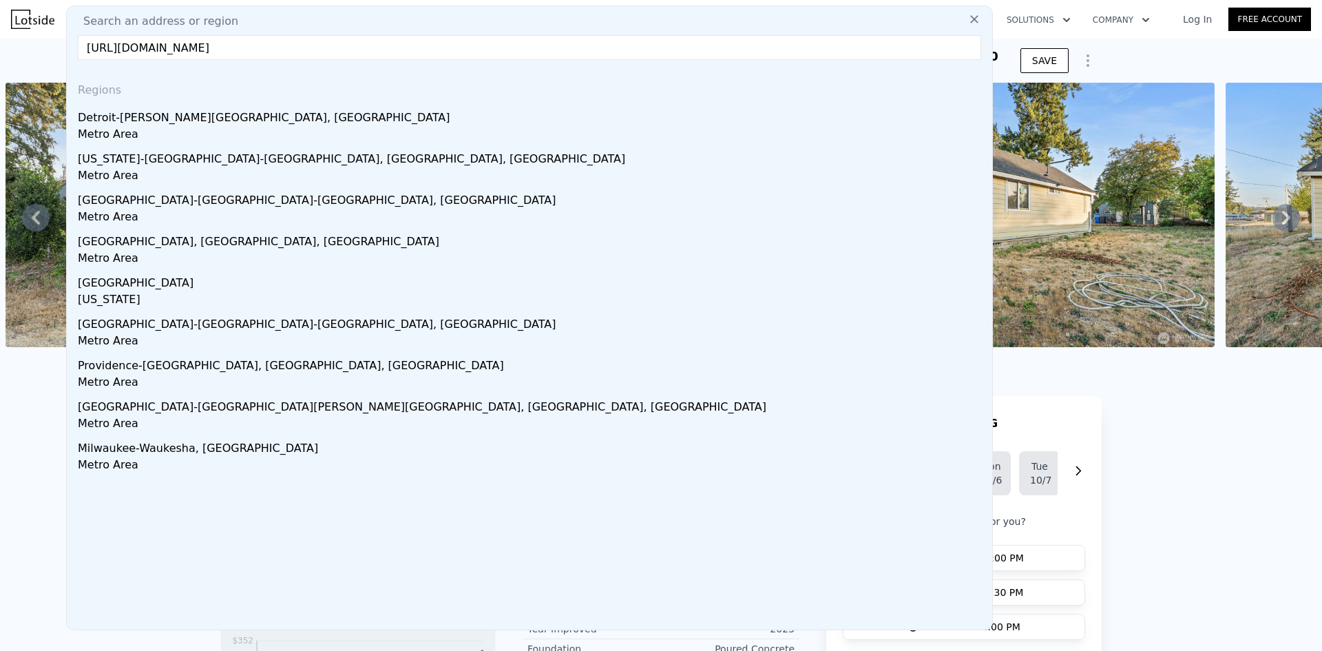
scroll to position [0, 0]
click at [597, 42] on input "[URL][DOMAIN_NAME]" at bounding box center [529, 47] width 903 height 25
paste input "[STREET_ADDRESS]"
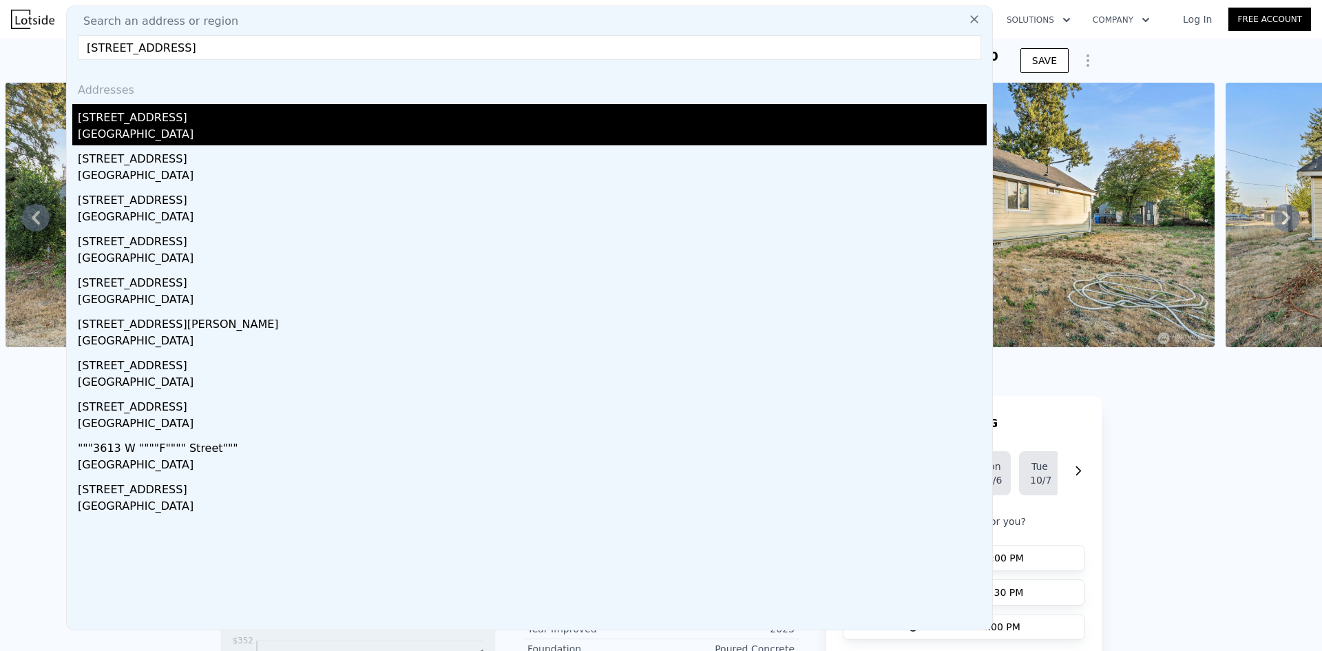
type input "[STREET_ADDRESS]"
click at [282, 117] on div "[STREET_ADDRESS]" at bounding box center [532, 115] width 909 height 22
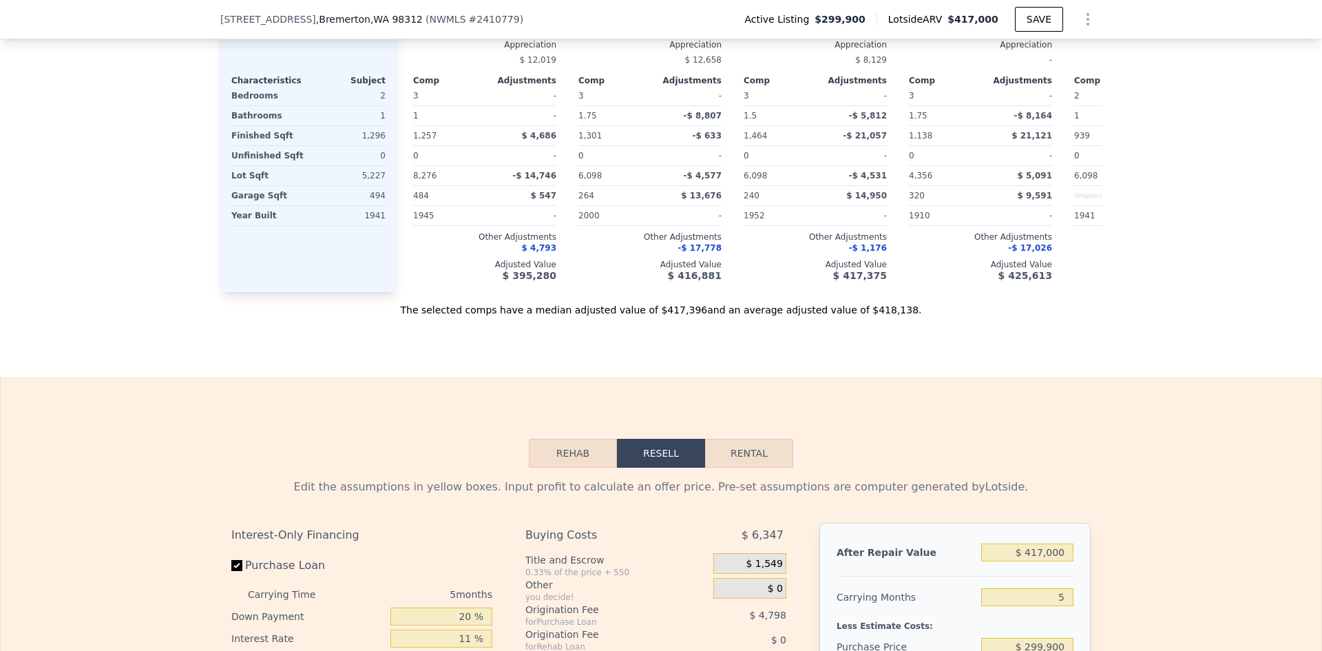
scroll to position [1859, 0]
